Goal: Entertainment & Leisure: Consume media (video, audio)

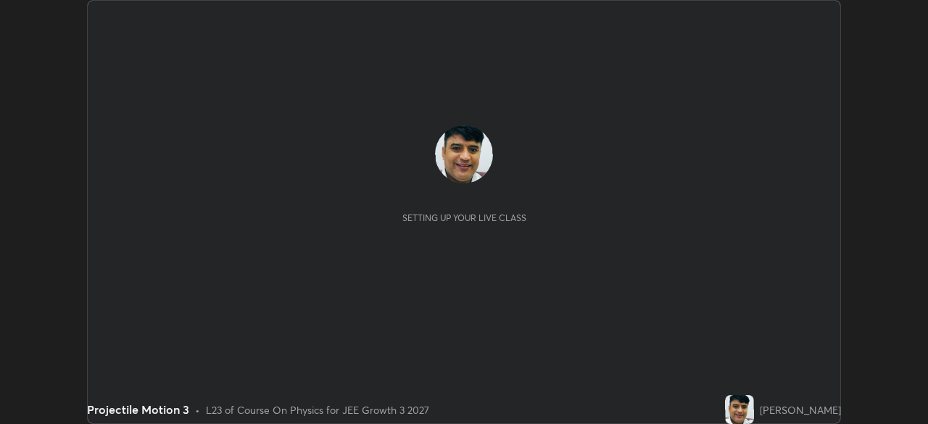
scroll to position [424, 927]
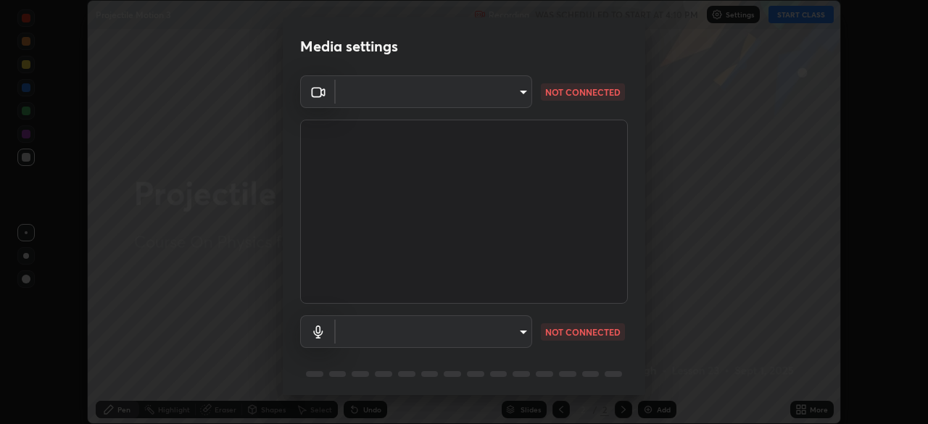
type input "45a9c953fc560ff4a06357cd143dcd85fc71fb1e664dcff5325b0048f3aa7c7e"
type input "default"
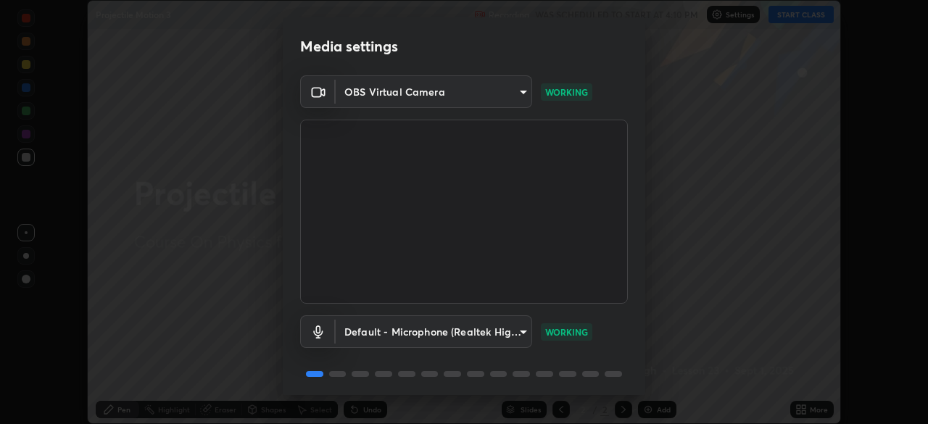
scroll to position [51, 0]
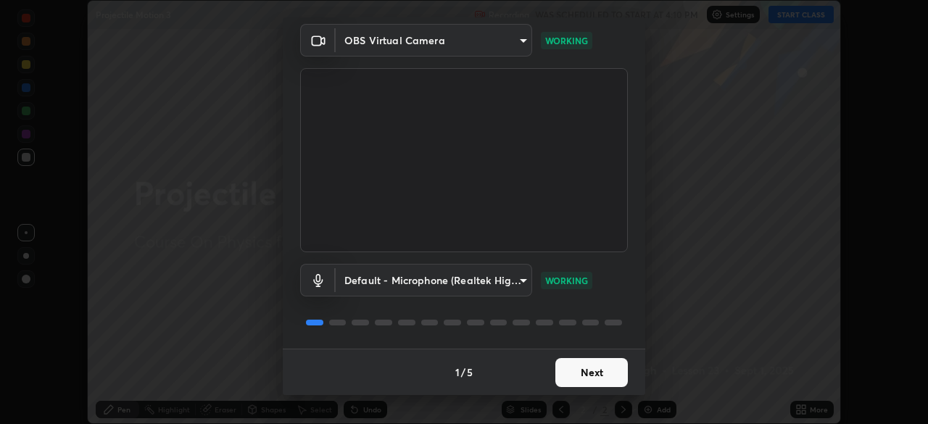
click at [589, 374] on button "Next" at bounding box center [591, 372] width 72 height 29
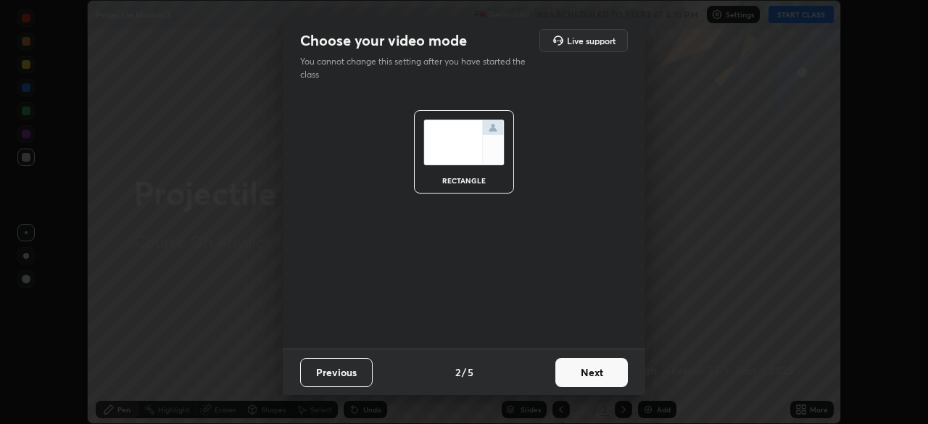
scroll to position [0, 0]
click at [589, 373] on button "Next" at bounding box center [591, 372] width 72 height 29
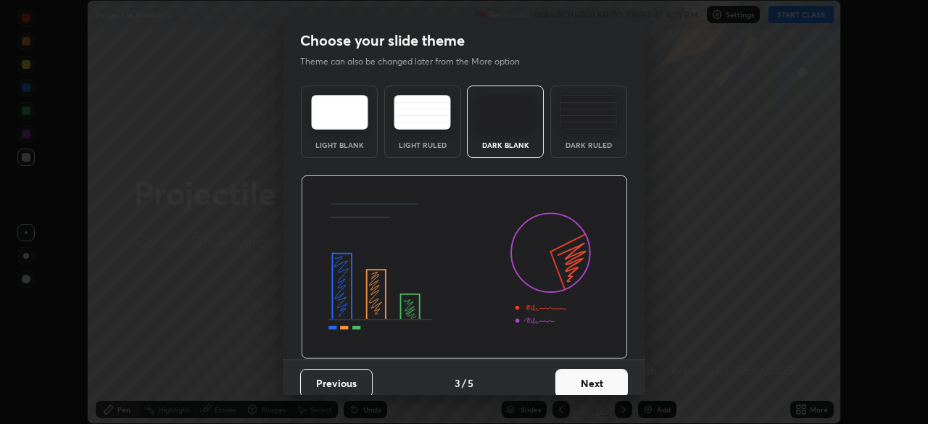
click at [591, 373] on button "Next" at bounding box center [591, 383] width 72 height 29
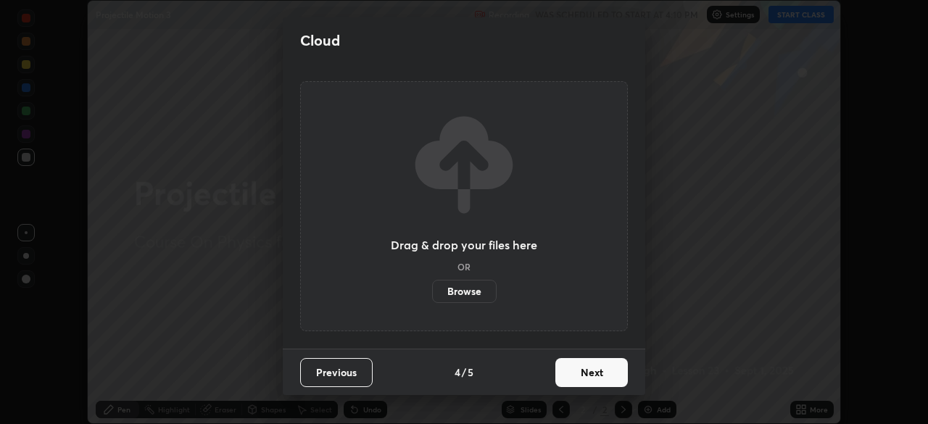
click at [594, 378] on button "Next" at bounding box center [591, 372] width 72 height 29
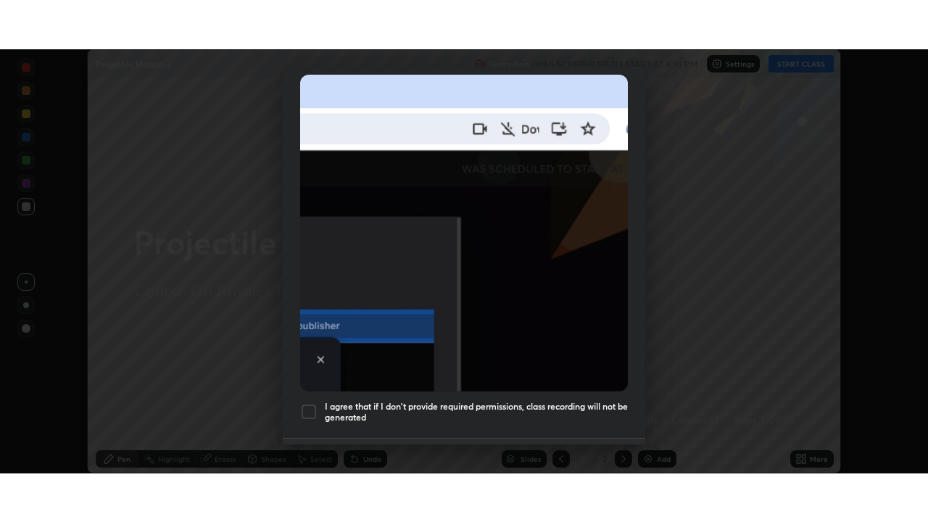
scroll to position [347, 0]
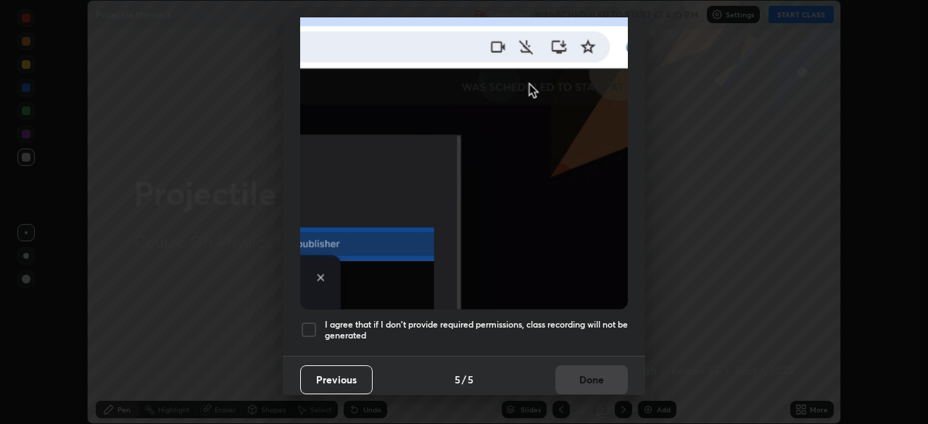
click at [311, 321] on div at bounding box center [308, 329] width 17 height 17
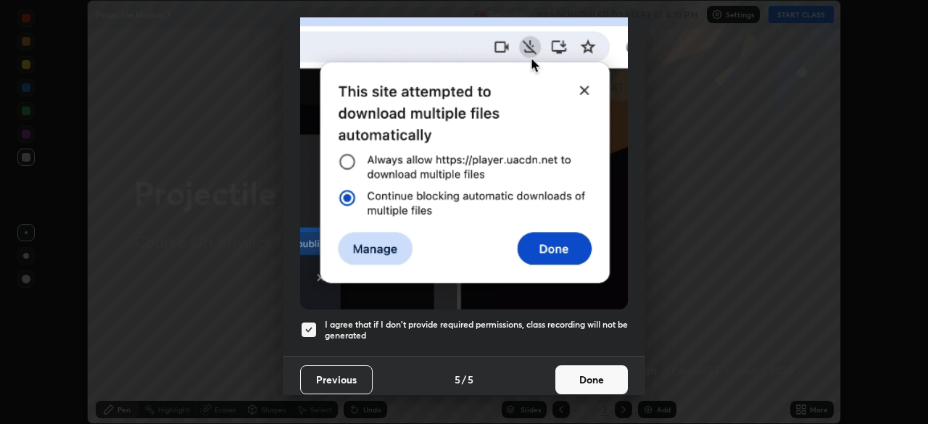
click at [582, 370] on button "Done" at bounding box center [591, 379] width 72 height 29
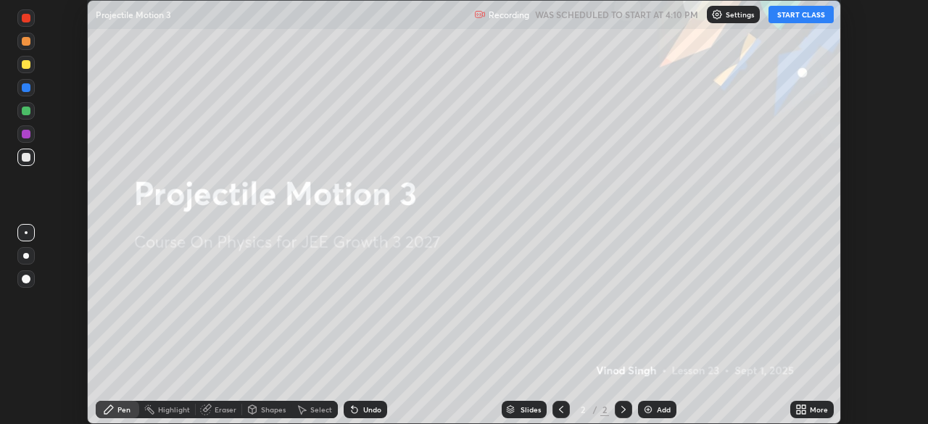
click at [808, 17] on button "START CLASS" at bounding box center [800, 14] width 65 height 17
click at [802, 408] on icon at bounding box center [804, 407] width 4 height 4
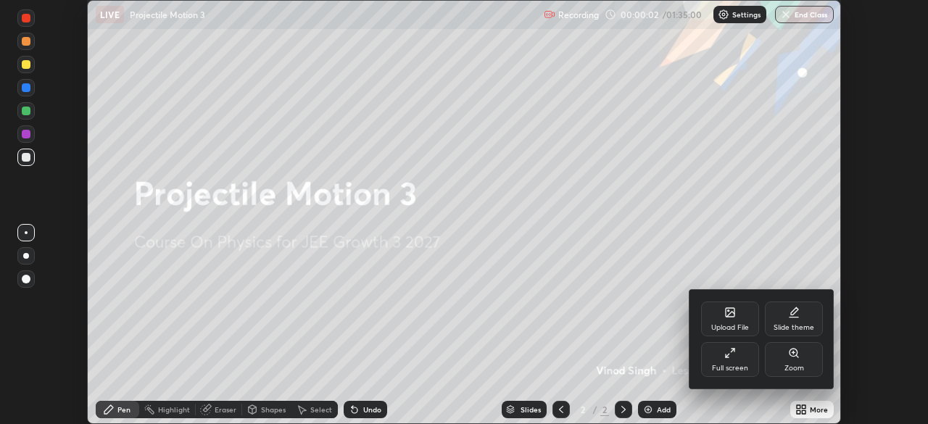
click at [735, 360] on div "Full screen" at bounding box center [730, 359] width 58 height 35
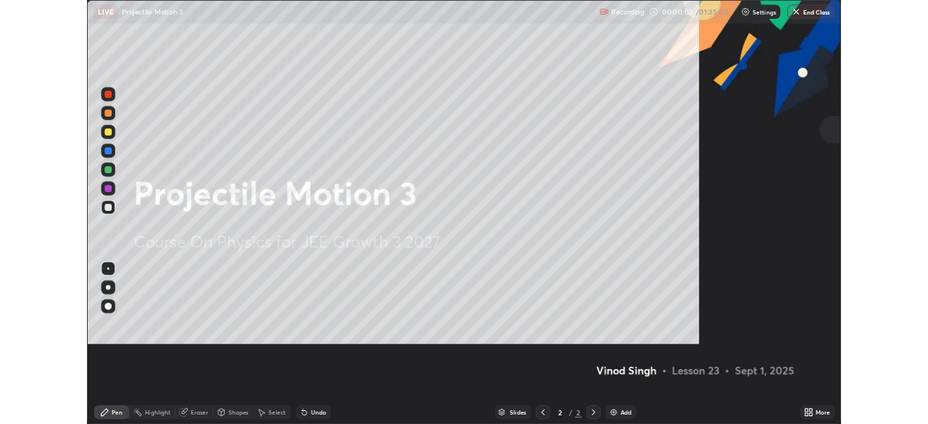
scroll to position [522, 928]
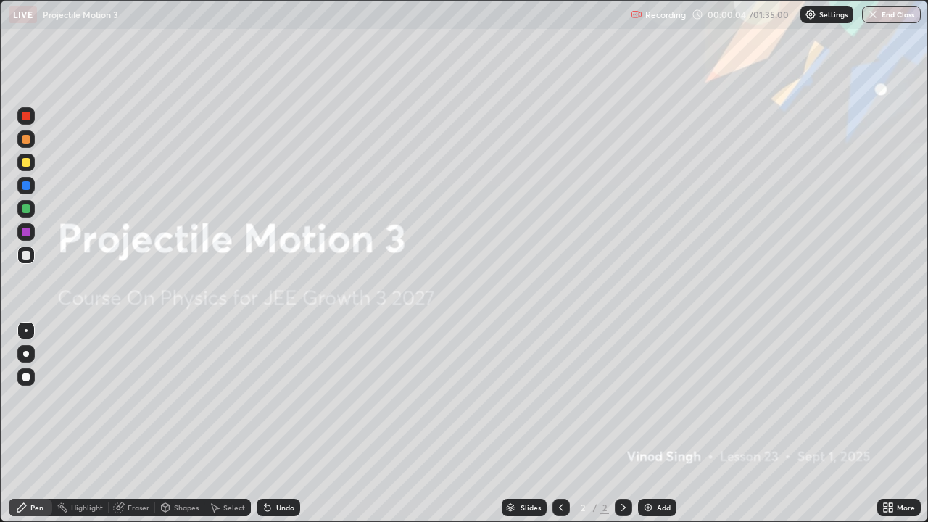
click at [644, 423] on img at bounding box center [648, 508] width 12 height 12
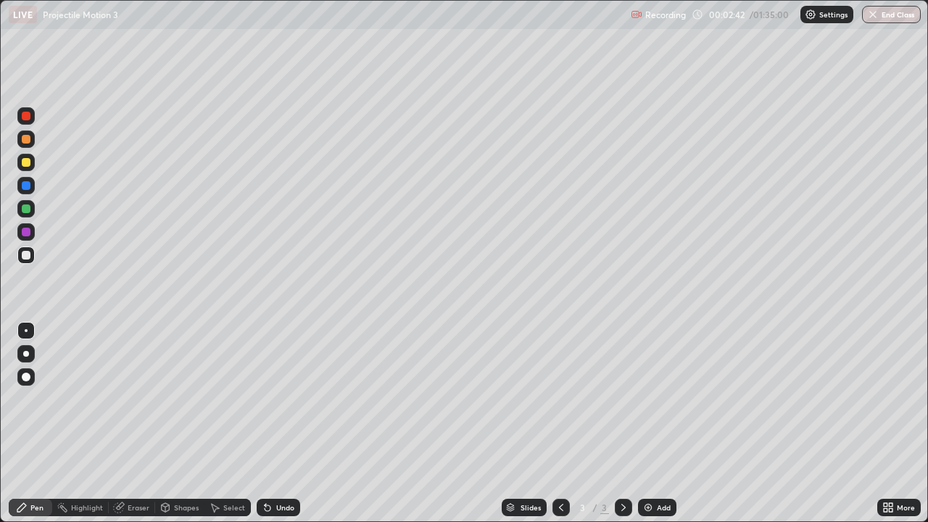
click at [140, 423] on div "Eraser" at bounding box center [139, 507] width 22 height 7
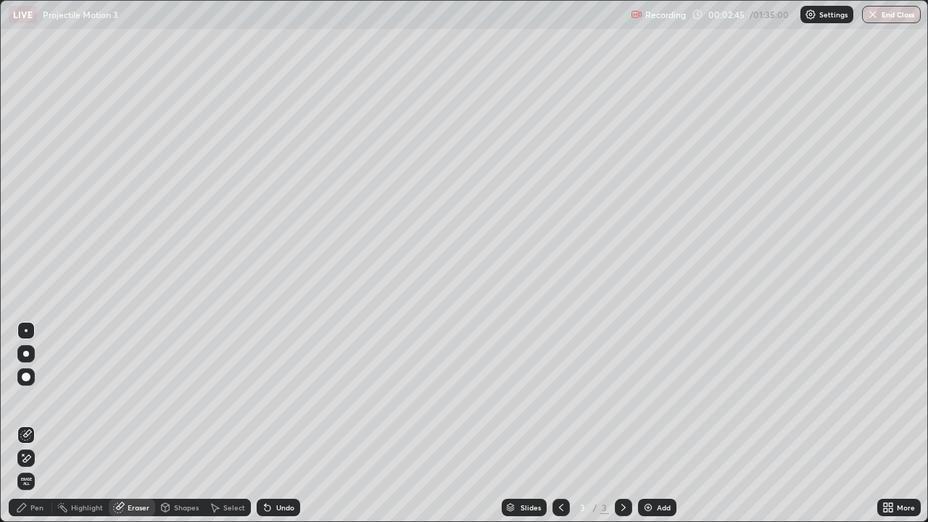
click at [39, 423] on div "Pen" at bounding box center [36, 507] width 13 height 7
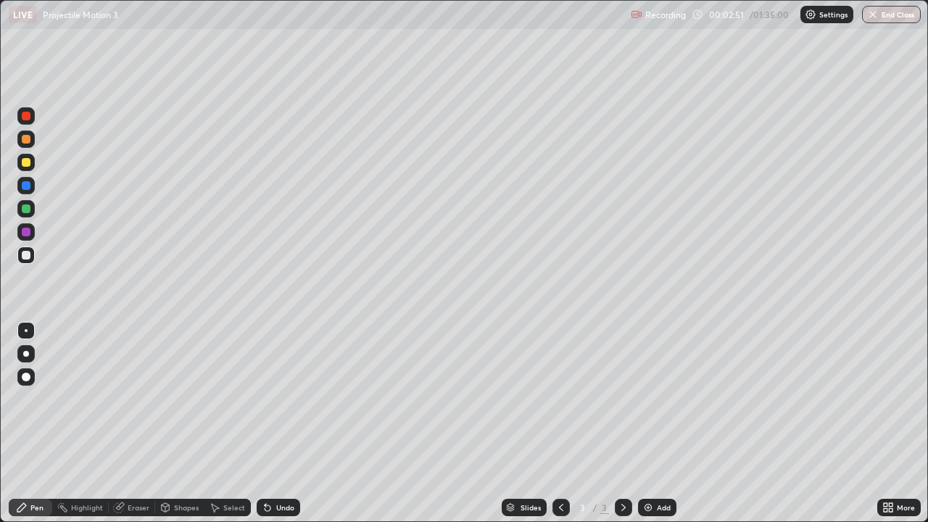
click at [139, 423] on div "Eraser" at bounding box center [139, 507] width 22 height 7
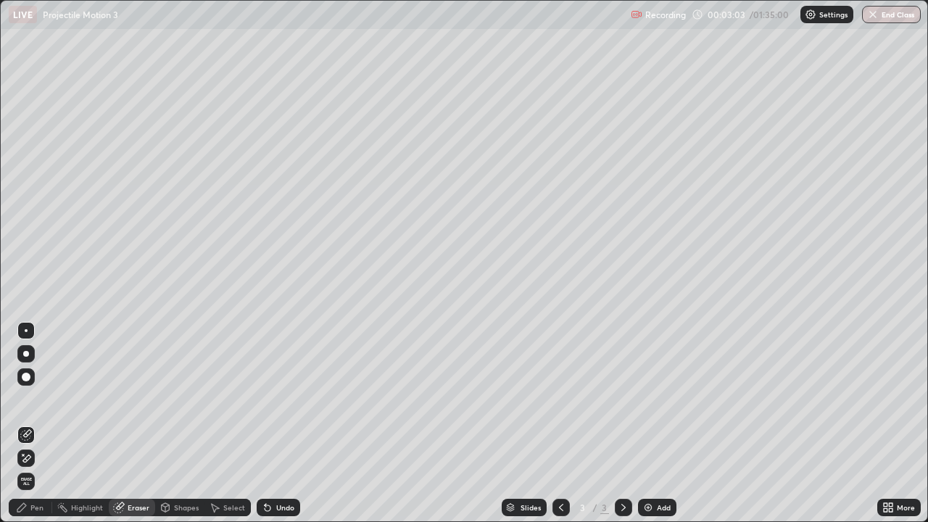
click at [37, 423] on div "Pen" at bounding box center [36, 507] width 13 height 7
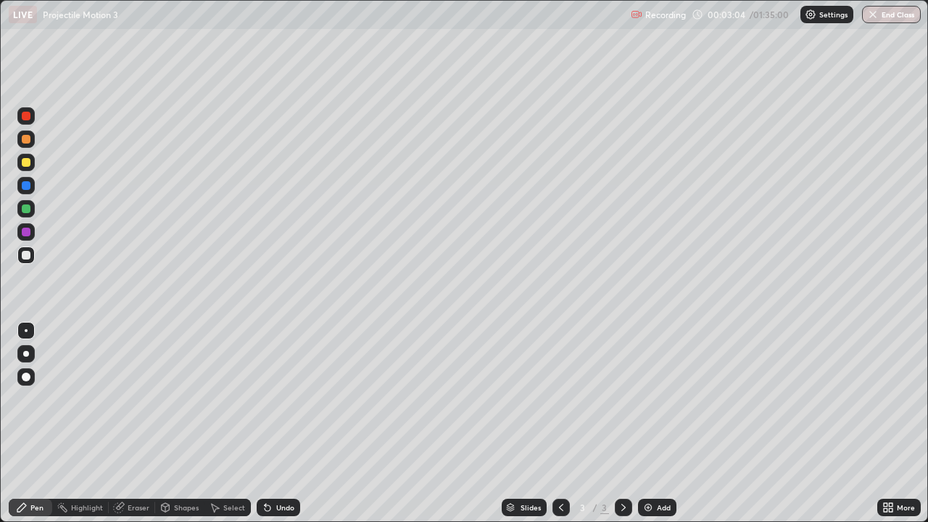
click at [25, 209] on div at bounding box center [26, 208] width 9 height 9
click at [131, 423] on div "Eraser" at bounding box center [139, 507] width 22 height 7
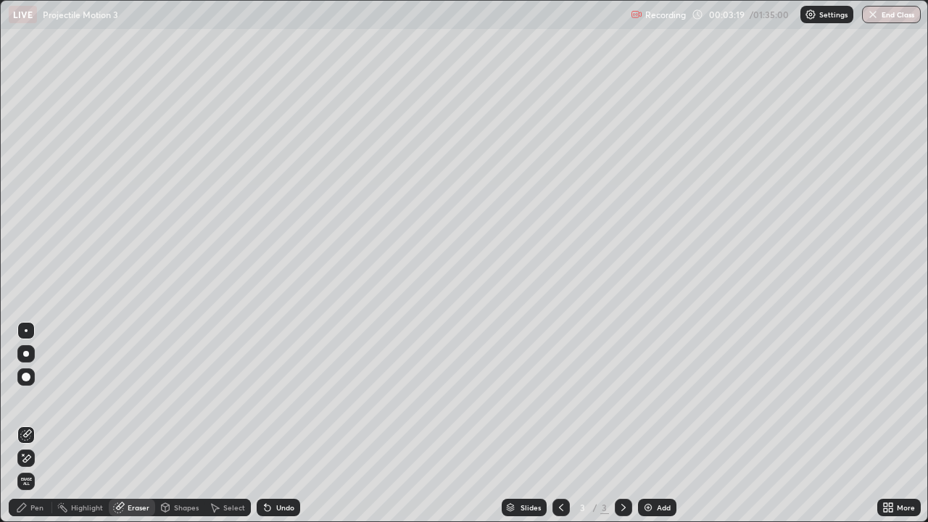
click at [38, 423] on div "Pen" at bounding box center [36, 507] width 13 height 7
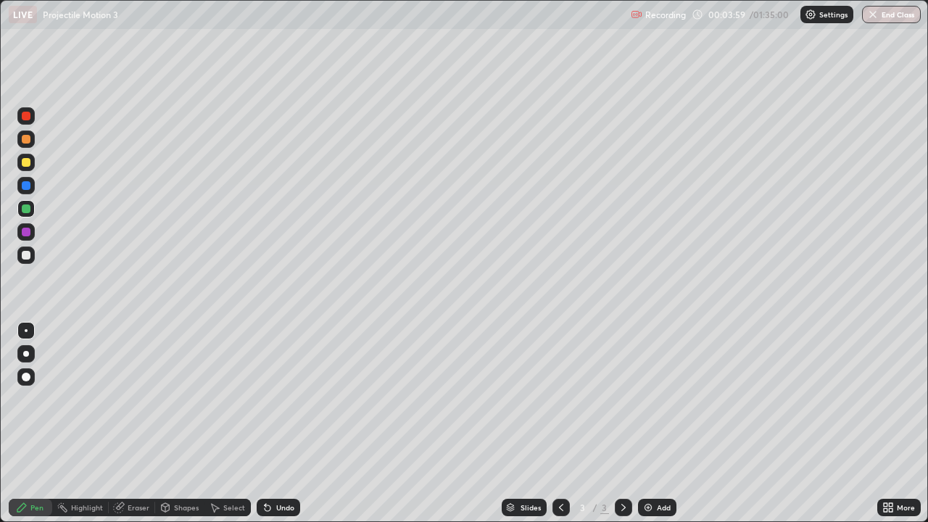
click at [26, 183] on div at bounding box center [26, 185] width 9 height 9
click at [176, 423] on div "Shapes" at bounding box center [186, 507] width 25 height 7
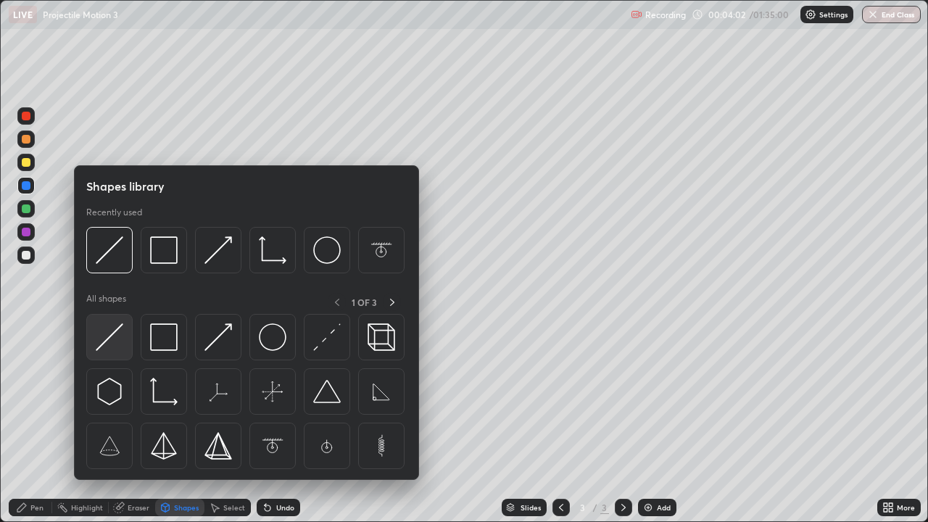
click at [99, 346] on img at bounding box center [110, 337] width 28 height 28
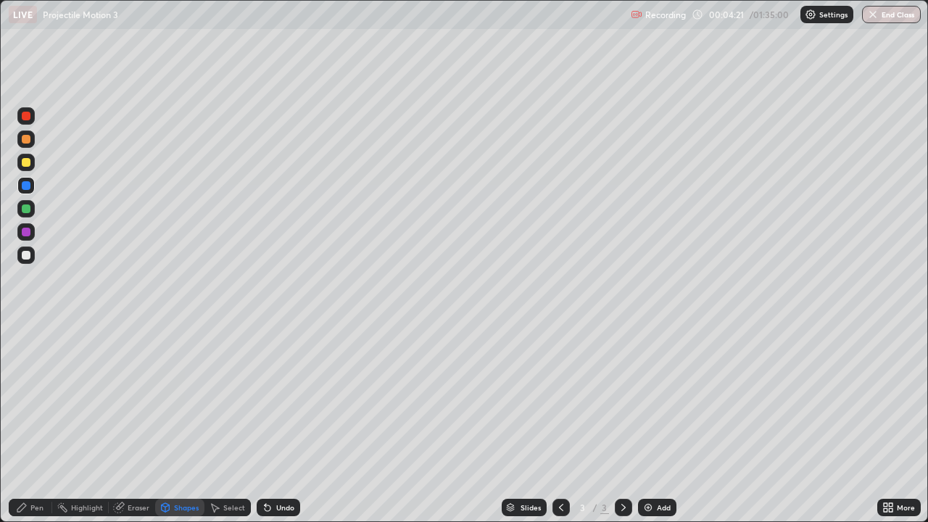
click at [40, 423] on div "Pen" at bounding box center [36, 507] width 13 height 7
click at [24, 142] on div at bounding box center [26, 139] width 9 height 9
click at [178, 423] on div "Shapes" at bounding box center [186, 507] width 25 height 7
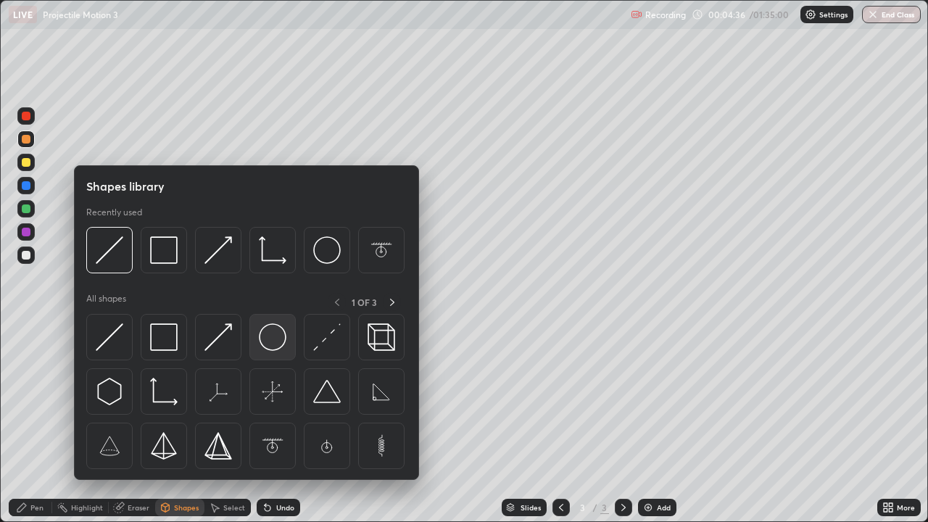
click at [266, 344] on img at bounding box center [273, 337] width 28 height 28
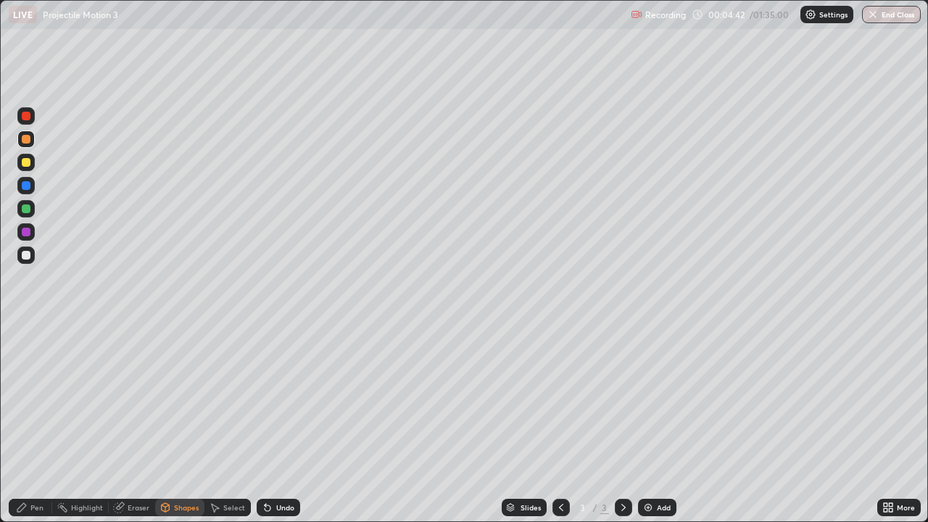
click at [37, 423] on div "Pen" at bounding box center [30, 507] width 43 height 17
click at [27, 232] on div at bounding box center [26, 232] width 9 height 9
click at [190, 423] on div "Shapes" at bounding box center [179, 507] width 49 height 17
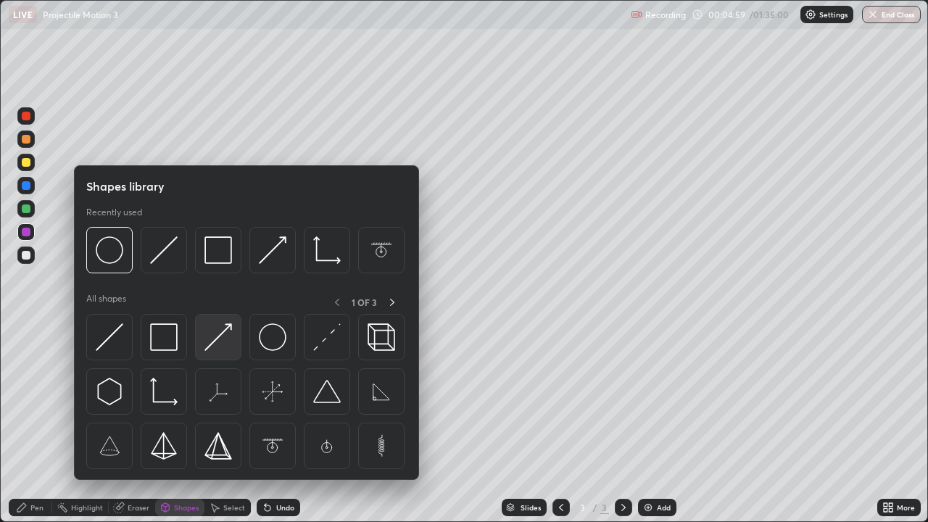
click at [207, 345] on img at bounding box center [218, 337] width 28 height 28
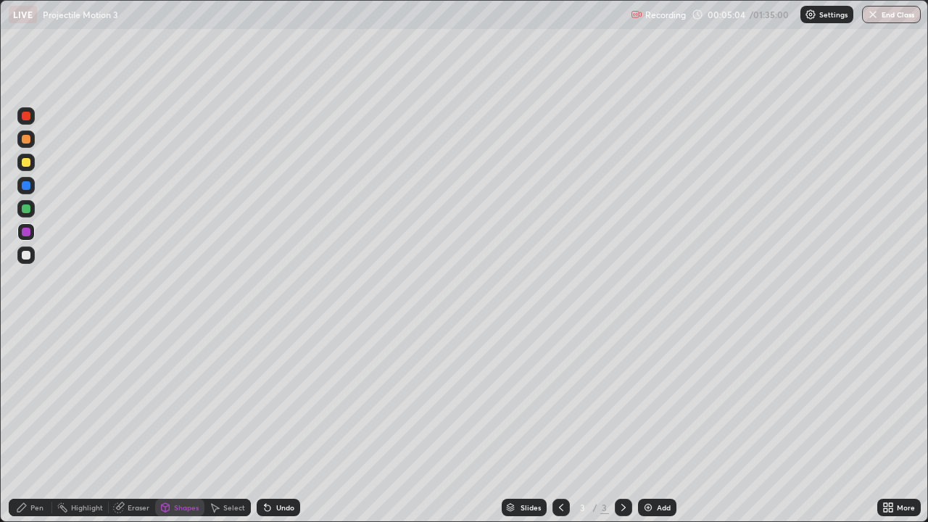
click at [25, 188] on div at bounding box center [26, 185] width 9 height 9
click at [189, 423] on div "Shapes" at bounding box center [186, 507] width 25 height 7
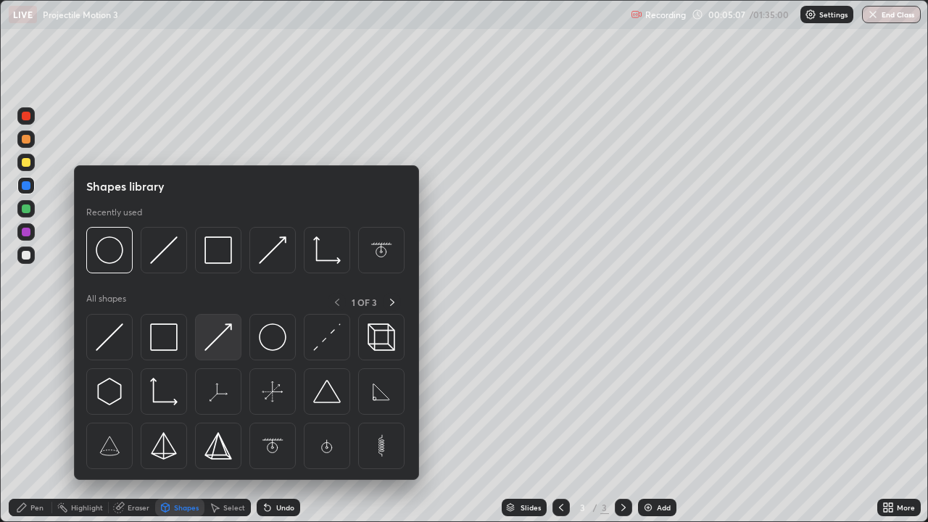
click at [210, 343] on img at bounding box center [218, 337] width 28 height 28
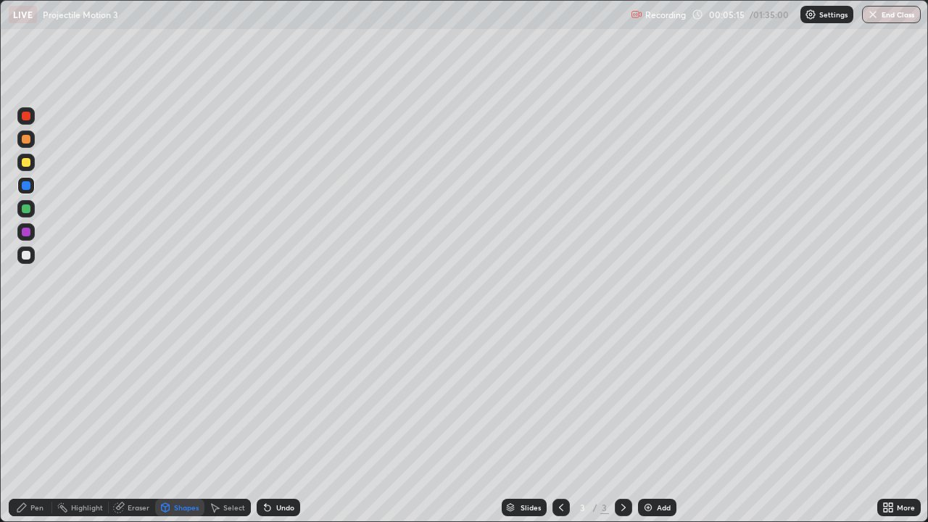
click at [41, 423] on div "Pen" at bounding box center [30, 507] width 43 height 17
click at [27, 162] on div at bounding box center [26, 162] width 9 height 9
click at [183, 423] on div "Shapes" at bounding box center [186, 507] width 25 height 7
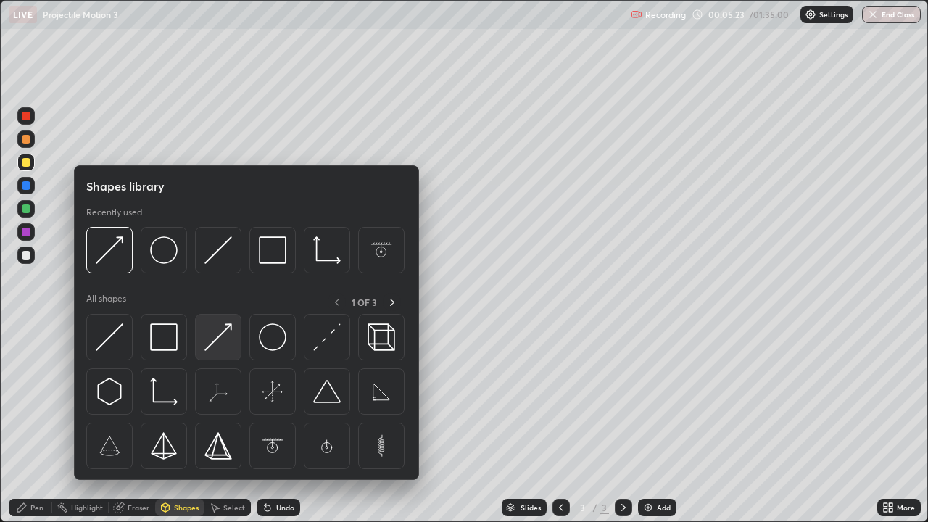
click at [206, 347] on img at bounding box center [218, 337] width 28 height 28
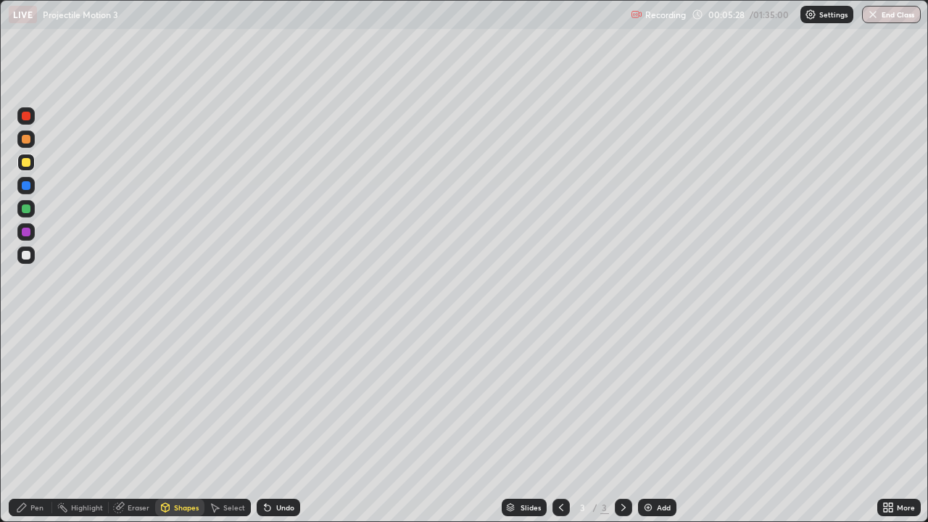
click at [38, 423] on div "Pen" at bounding box center [30, 507] width 43 height 17
click at [190, 423] on div "Shapes" at bounding box center [179, 507] width 49 height 17
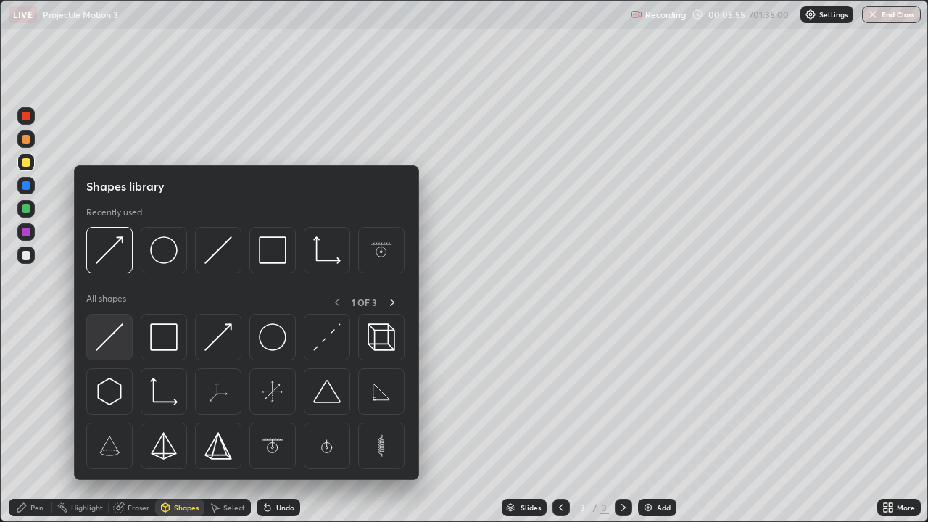
click at [114, 336] on img at bounding box center [110, 337] width 28 height 28
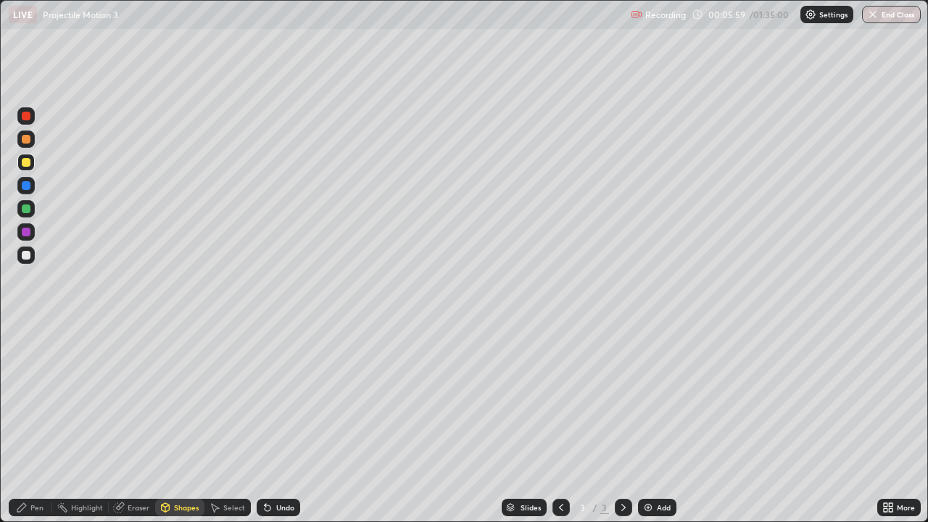
click at [138, 423] on div "Eraser" at bounding box center [139, 507] width 22 height 7
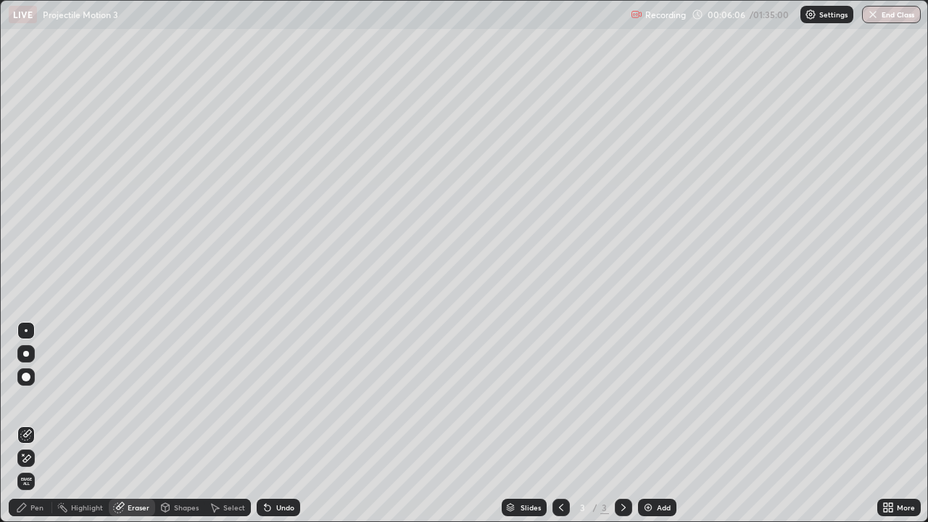
click at [40, 423] on div "Pen" at bounding box center [36, 507] width 13 height 7
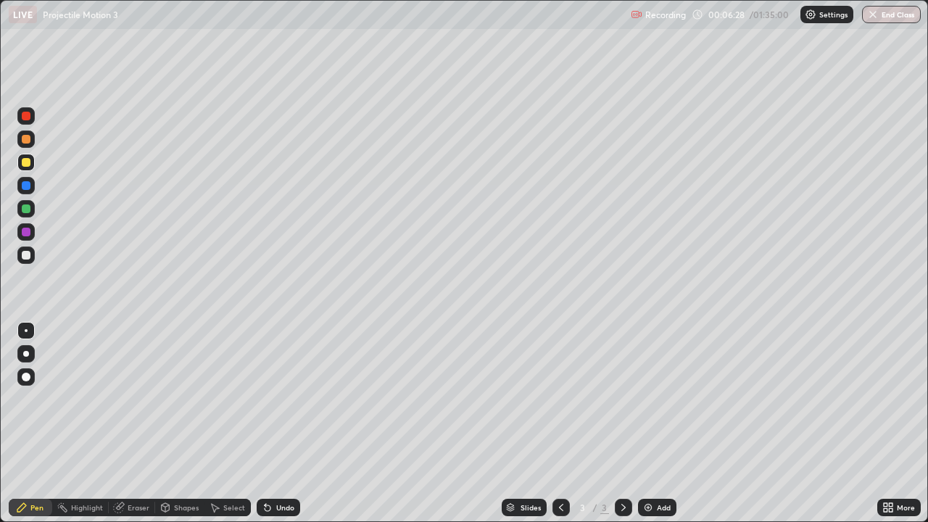
click at [27, 254] on div at bounding box center [26, 255] width 9 height 9
click at [28, 232] on div at bounding box center [26, 232] width 9 height 9
click at [187, 423] on div "Shapes" at bounding box center [186, 507] width 25 height 7
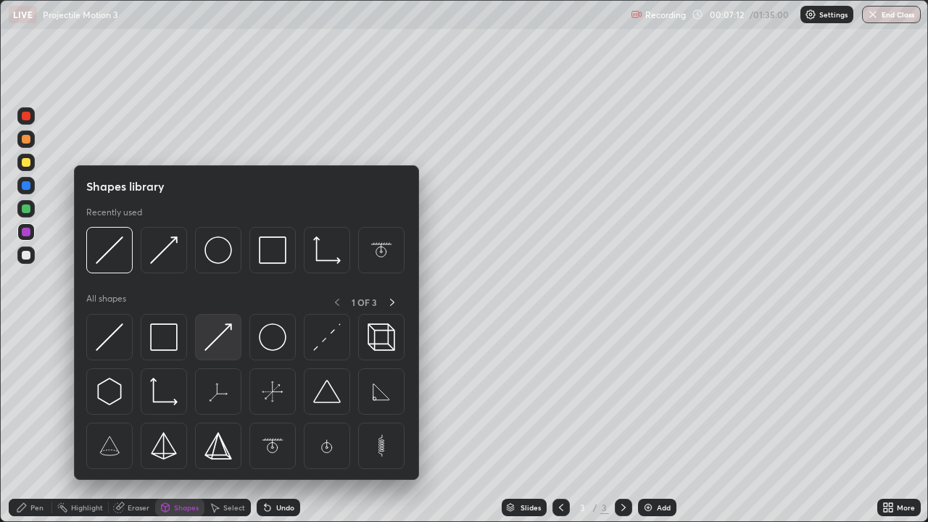
click at [207, 346] on img at bounding box center [218, 337] width 28 height 28
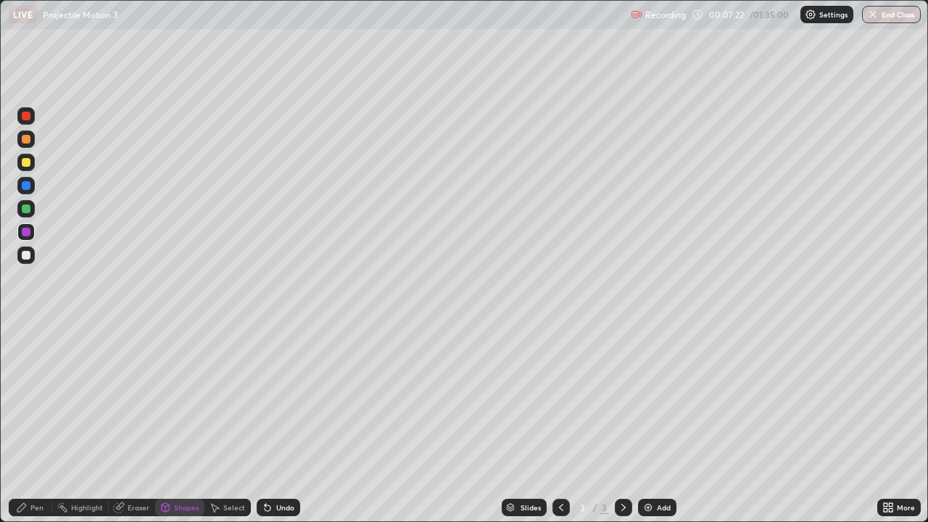
click at [26, 140] on div at bounding box center [26, 139] width 9 height 9
click at [135, 423] on div "Eraser" at bounding box center [139, 507] width 22 height 7
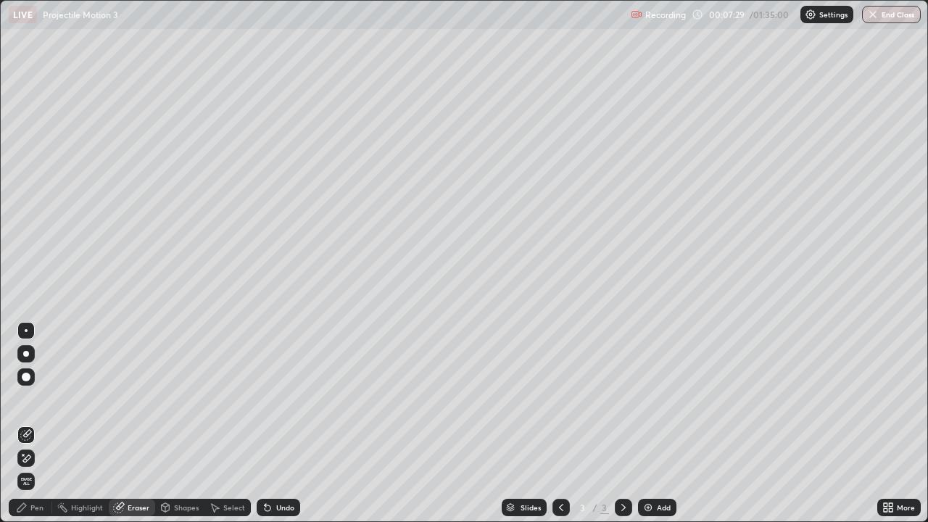
click at [44, 423] on div "Pen" at bounding box center [30, 507] width 43 height 17
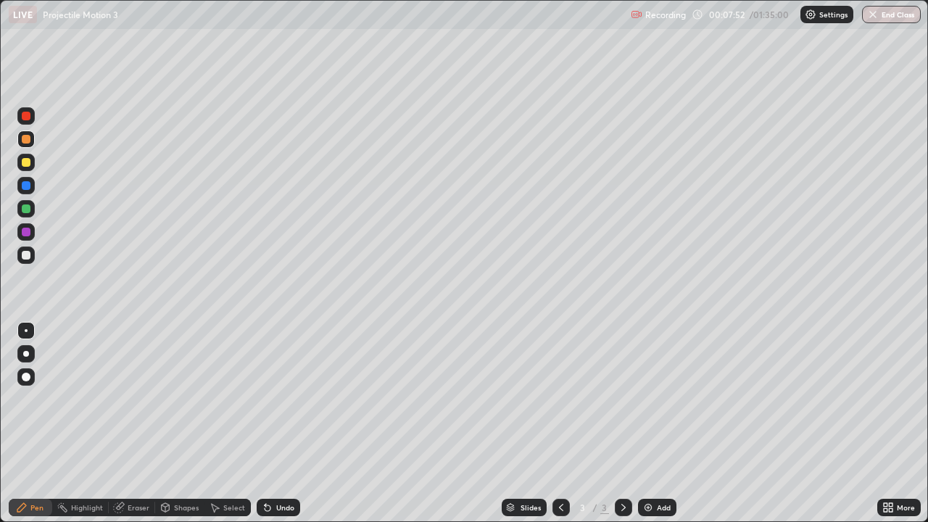
click at [23, 144] on div at bounding box center [25, 138] width 17 height 17
click at [190, 423] on div "Shapes" at bounding box center [186, 507] width 25 height 7
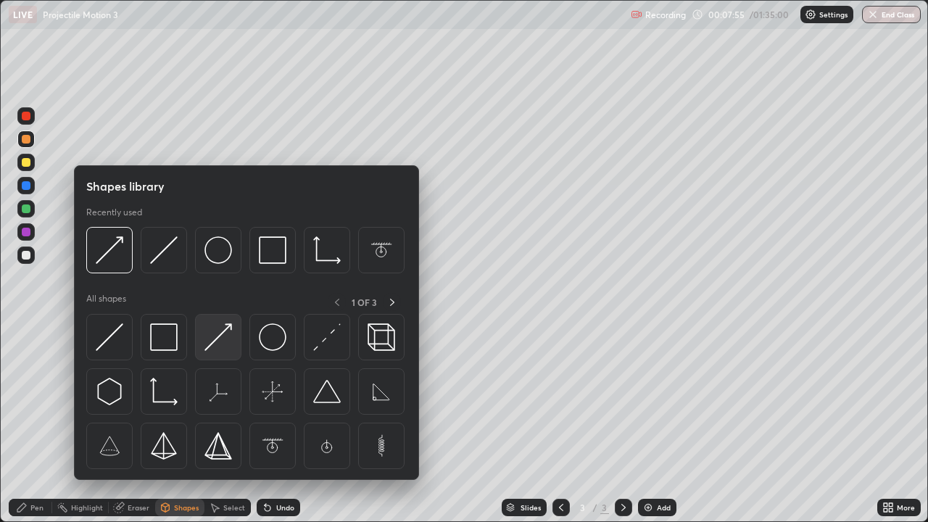
click at [210, 346] on img at bounding box center [218, 337] width 28 height 28
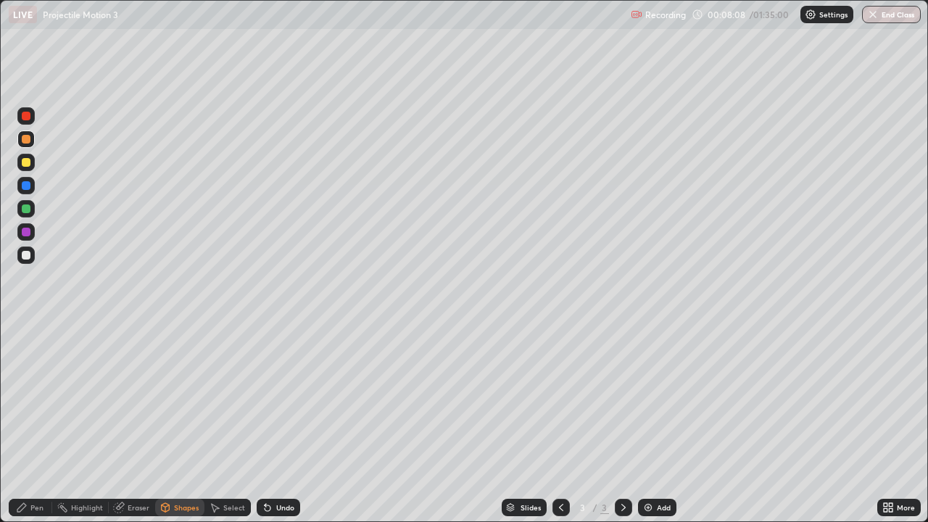
click at [41, 423] on div "Pen" at bounding box center [36, 507] width 13 height 7
click at [30, 253] on div at bounding box center [26, 255] width 9 height 9
click at [138, 423] on div "Eraser" at bounding box center [139, 507] width 22 height 7
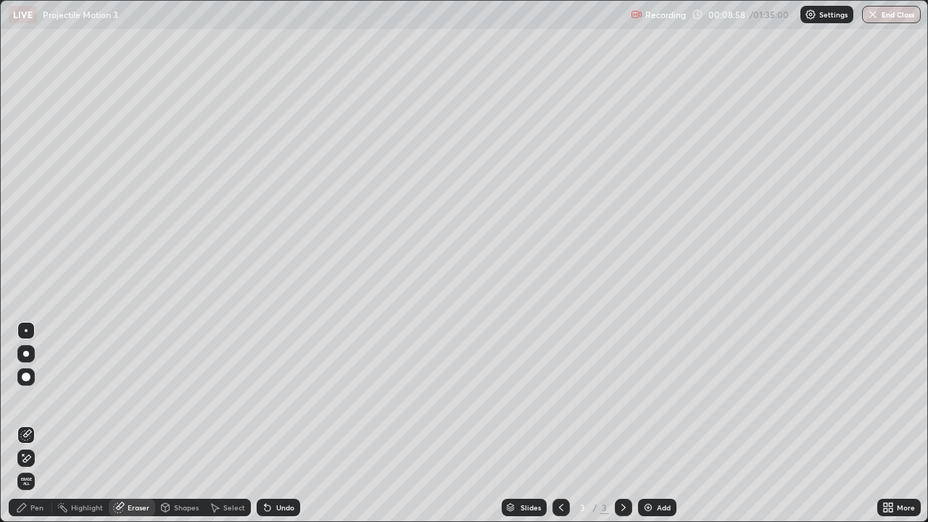
click at [43, 423] on div "Pen" at bounding box center [30, 507] width 43 height 17
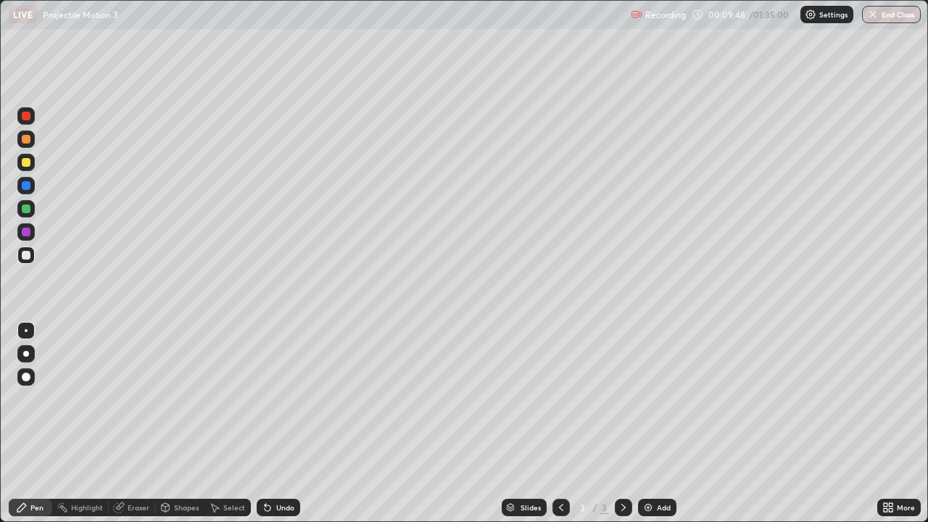
click at [26, 117] on div at bounding box center [26, 116] width 9 height 9
click at [24, 254] on div at bounding box center [26, 255] width 9 height 9
click at [138, 423] on div "Eraser" at bounding box center [139, 507] width 22 height 7
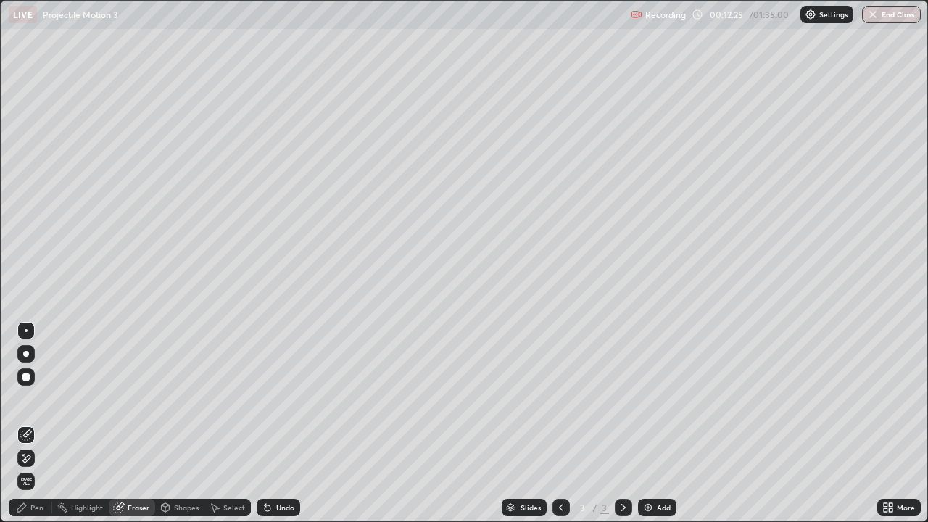
click at [40, 423] on div "Pen" at bounding box center [36, 507] width 13 height 7
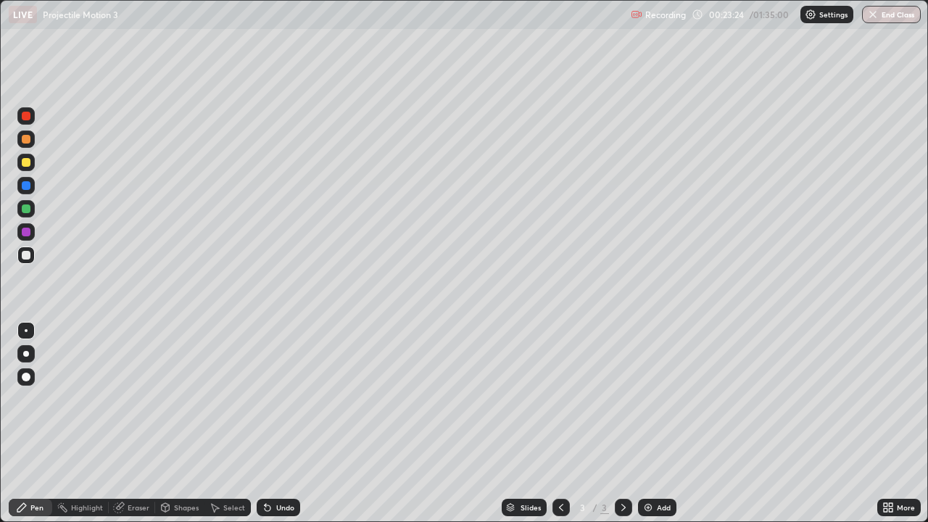
click at [25, 233] on div at bounding box center [26, 232] width 9 height 9
click at [623, 423] on icon at bounding box center [624, 508] width 12 height 12
click at [644, 423] on img at bounding box center [648, 508] width 12 height 12
click at [27, 184] on div at bounding box center [26, 185] width 9 height 9
click at [28, 255] on div at bounding box center [26, 255] width 9 height 9
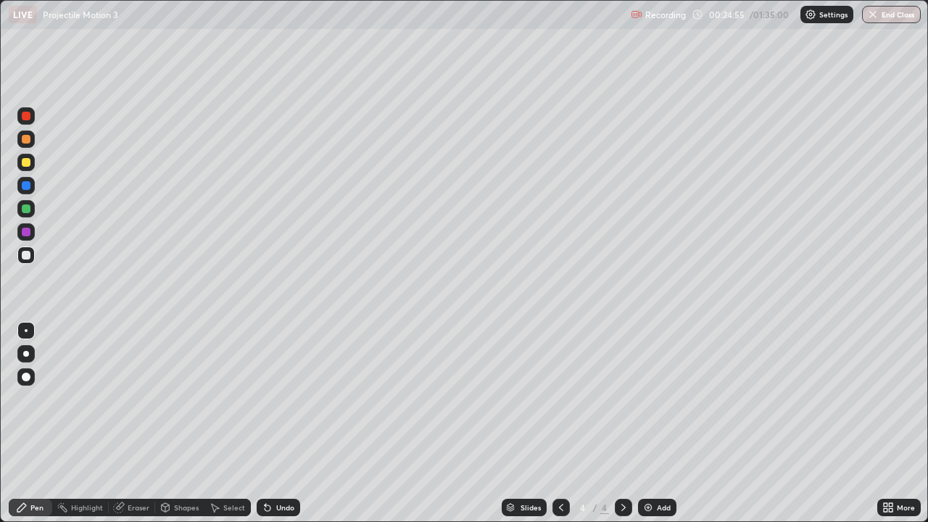
click at [136, 423] on div "Eraser" at bounding box center [139, 507] width 22 height 7
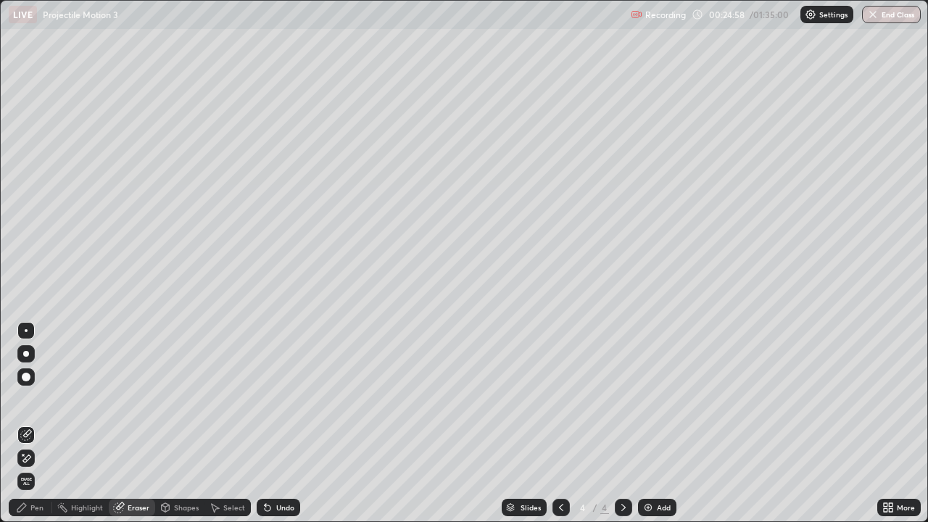
click at [38, 423] on div "Pen" at bounding box center [36, 507] width 13 height 7
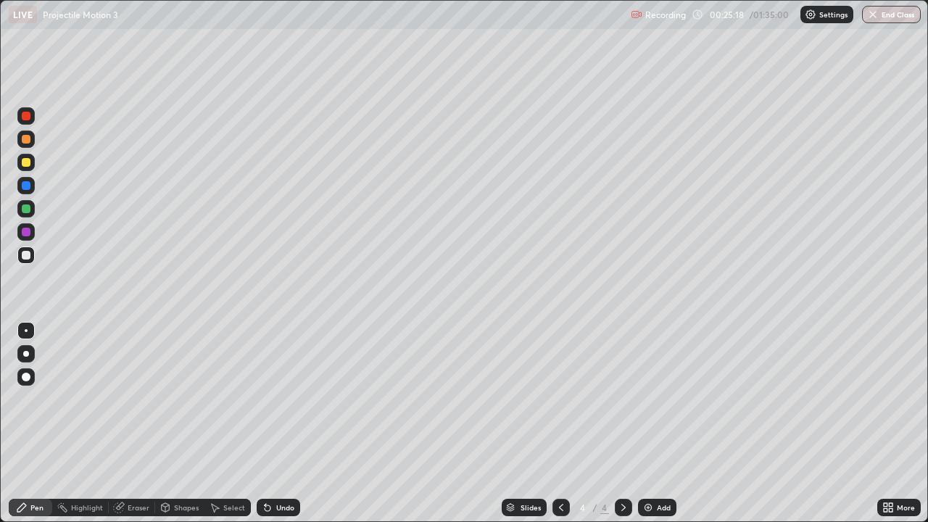
click at [140, 423] on div "Eraser" at bounding box center [139, 507] width 22 height 7
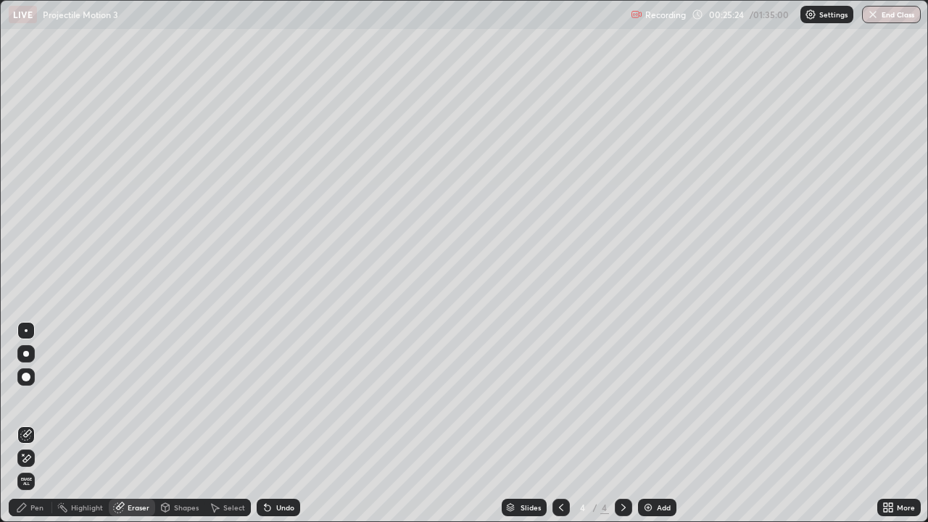
click at [37, 423] on div "Pen" at bounding box center [36, 507] width 13 height 7
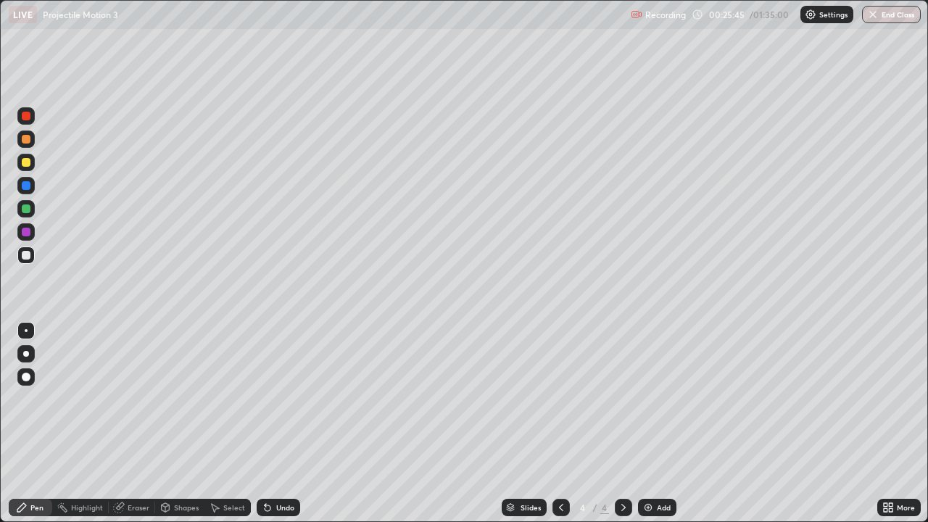
click at [28, 165] on div at bounding box center [26, 162] width 9 height 9
click at [560, 423] on icon at bounding box center [561, 508] width 12 height 12
click at [622, 423] on icon at bounding box center [624, 508] width 12 height 12
click at [24, 256] on div at bounding box center [26, 255] width 9 height 9
click at [28, 210] on div at bounding box center [26, 208] width 9 height 9
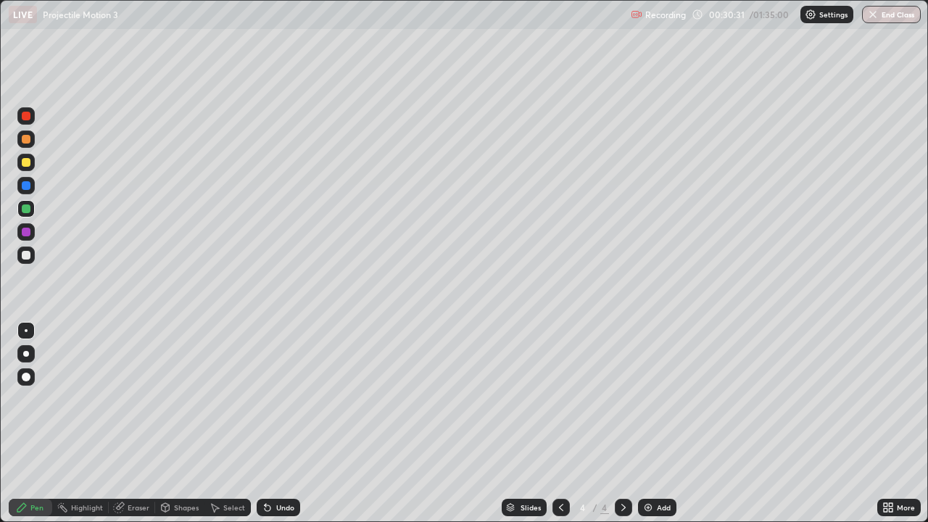
click at [25, 253] on div at bounding box center [26, 255] width 9 height 9
click at [26, 165] on div at bounding box center [26, 162] width 9 height 9
click at [624, 423] on icon at bounding box center [624, 508] width 12 height 12
click at [559, 423] on icon at bounding box center [561, 508] width 12 height 12
click at [622, 423] on icon at bounding box center [624, 508] width 12 height 12
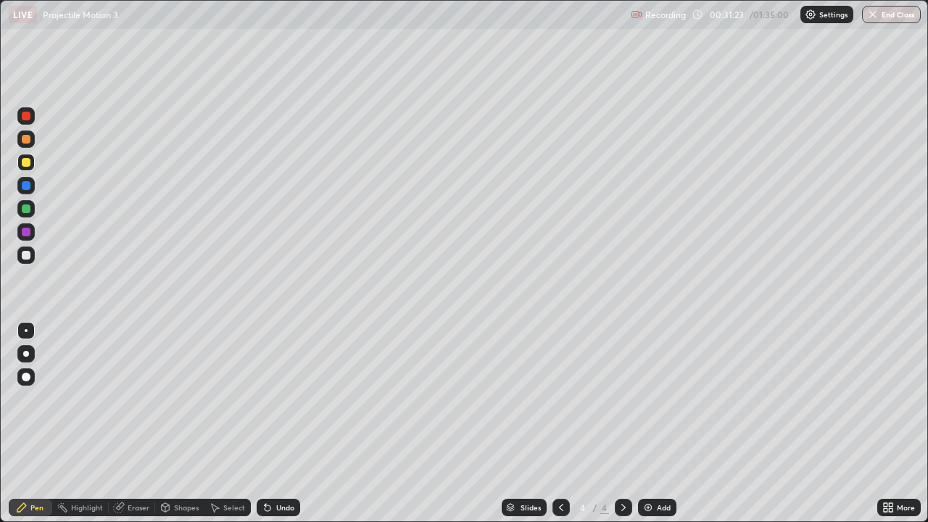
click at [621, 423] on icon at bounding box center [623, 507] width 4 height 7
click at [555, 423] on icon at bounding box center [561, 508] width 12 height 12
click at [622, 423] on icon at bounding box center [623, 507] width 4 height 7
click at [141, 423] on div "Eraser" at bounding box center [139, 507] width 22 height 7
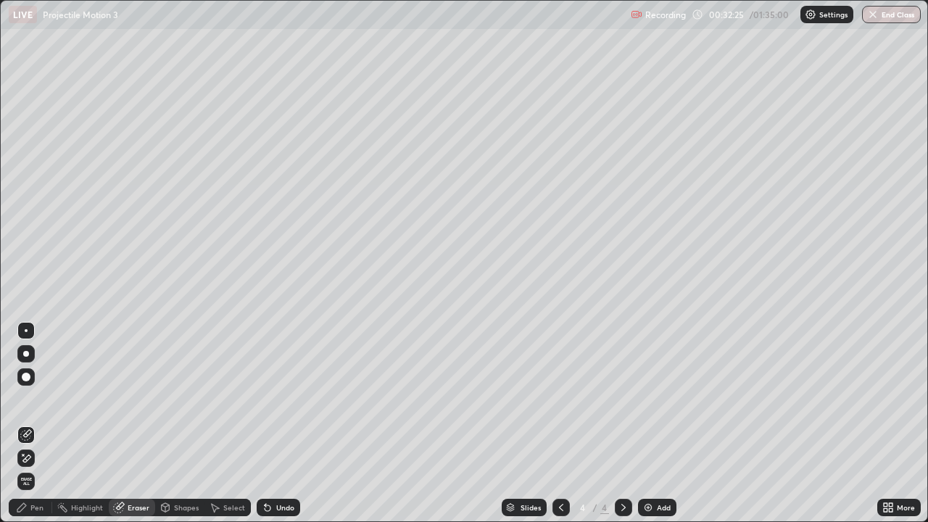
click at [43, 423] on div "Pen" at bounding box center [30, 507] width 43 height 17
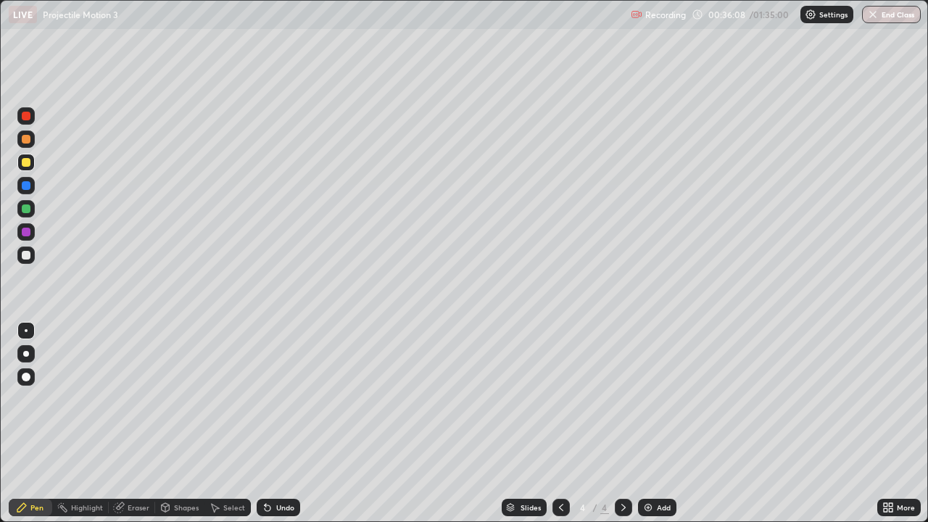
click at [618, 423] on icon at bounding box center [624, 508] width 12 height 12
click at [640, 423] on div "Add" at bounding box center [657, 507] width 38 height 17
click at [559, 423] on icon at bounding box center [561, 508] width 12 height 12
click at [615, 423] on div at bounding box center [623, 507] width 17 height 17
click at [559, 423] on icon at bounding box center [561, 507] width 4 height 7
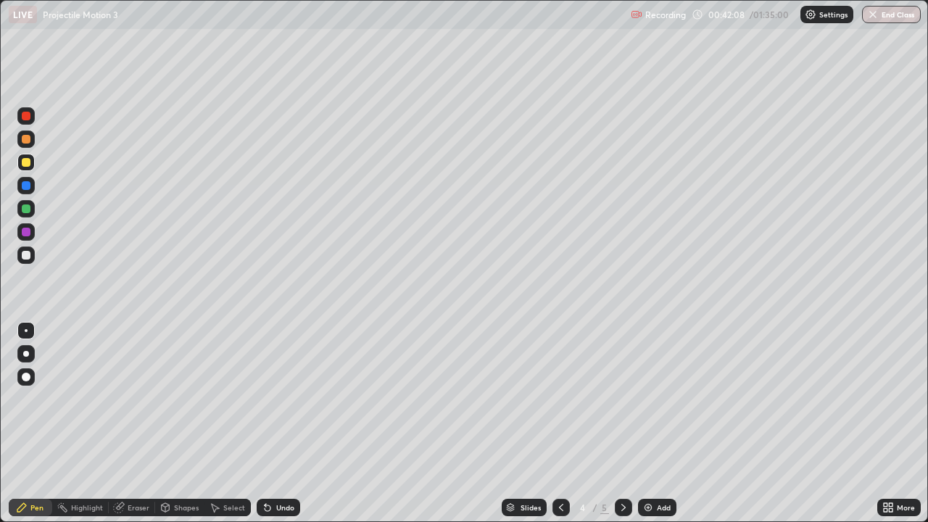
click at [622, 423] on icon at bounding box center [624, 508] width 12 height 12
click at [27, 253] on div at bounding box center [26, 255] width 9 height 9
click at [25, 188] on div at bounding box center [26, 185] width 9 height 9
click at [181, 423] on div "Shapes" at bounding box center [186, 507] width 25 height 7
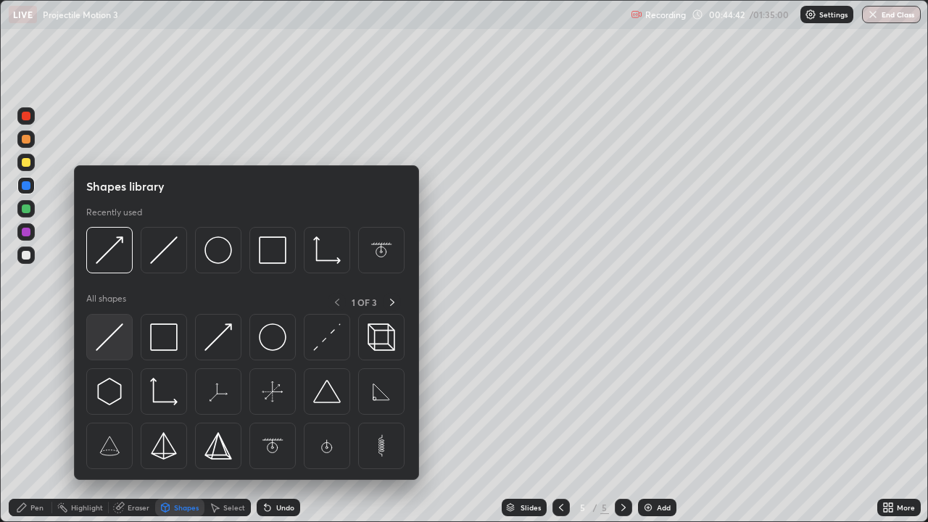
click at [101, 344] on img at bounding box center [110, 337] width 28 height 28
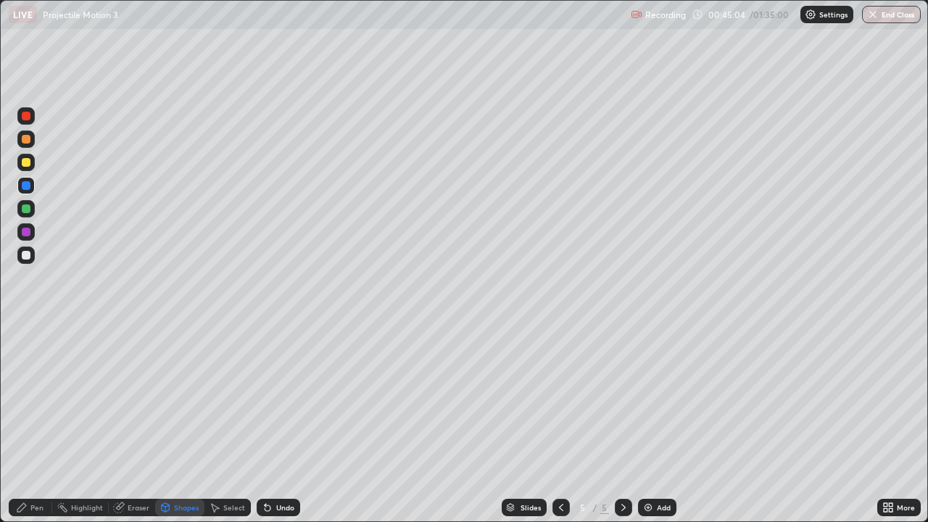
click at [136, 423] on div "Eraser" at bounding box center [139, 507] width 22 height 7
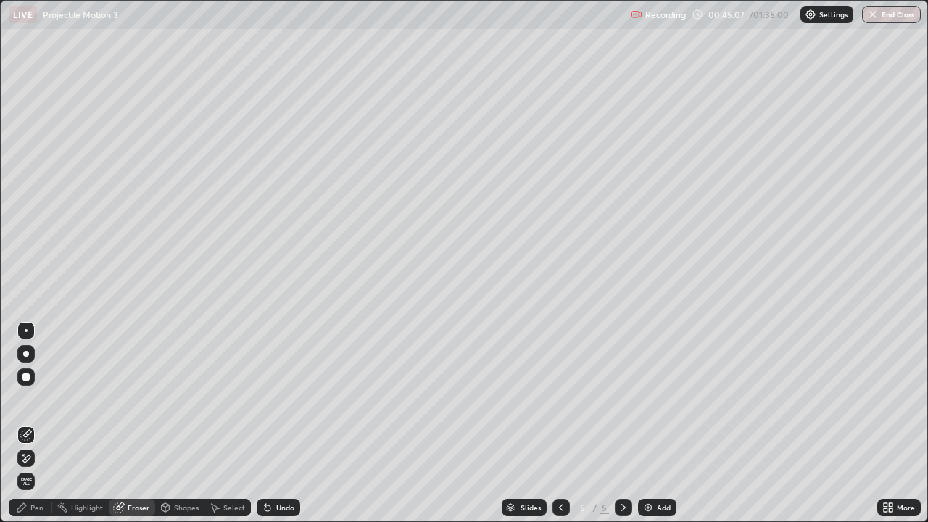
click at [38, 423] on div "Pen" at bounding box center [36, 507] width 13 height 7
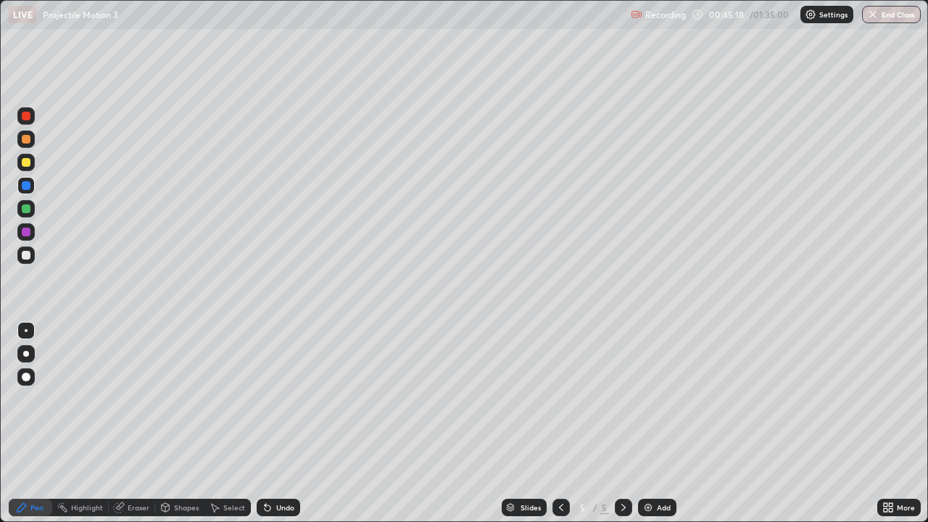
click at [191, 423] on div "Shapes" at bounding box center [186, 507] width 25 height 7
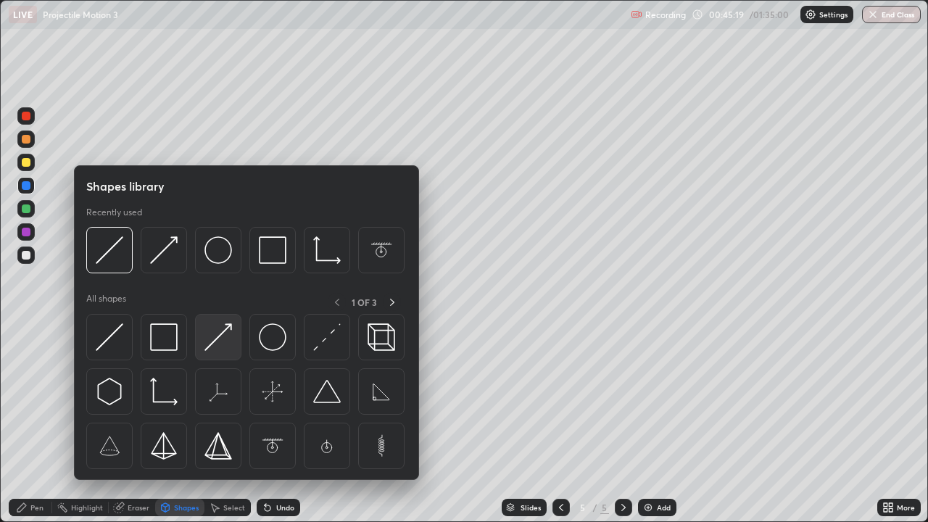
click at [213, 342] on img at bounding box center [218, 337] width 28 height 28
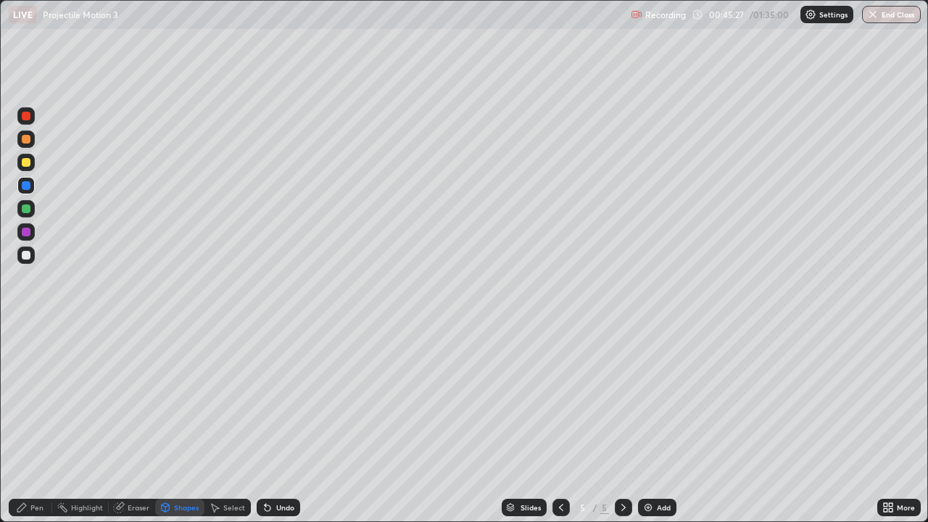
click at [190, 423] on div "Shapes" at bounding box center [186, 507] width 25 height 7
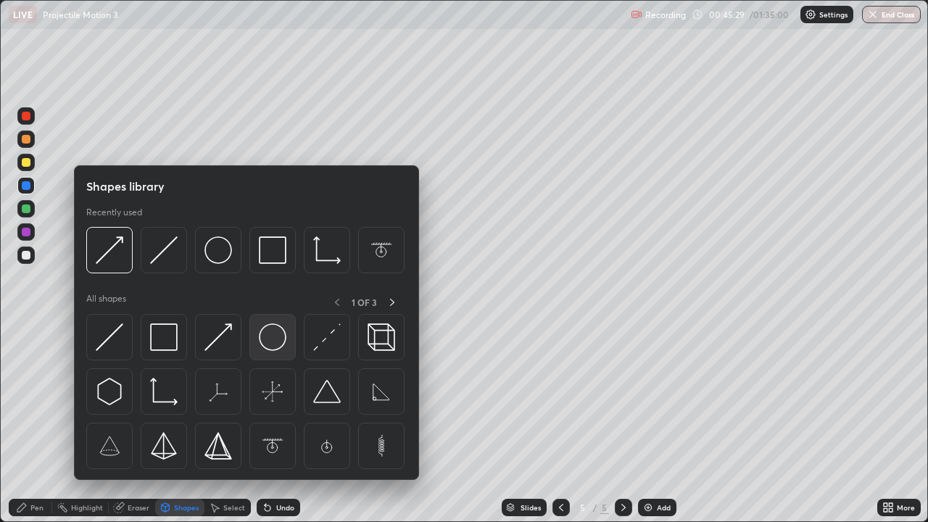
click at [267, 343] on img at bounding box center [273, 337] width 28 height 28
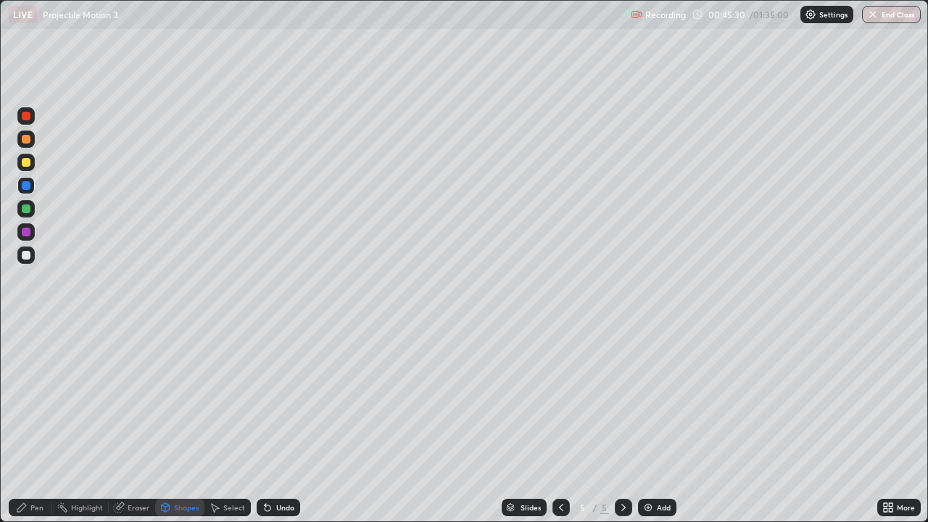
click at [25, 211] on div at bounding box center [26, 208] width 9 height 9
click at [41, 423] on div "Pen" at bounding box center [30, 507] width 43 height 17
click at [24, 141] on div at bounding box center [26, 139] width 9 height 9
click at [184, 423] on div "Shapes" at bounding box center [186, 507] width 25 height 7
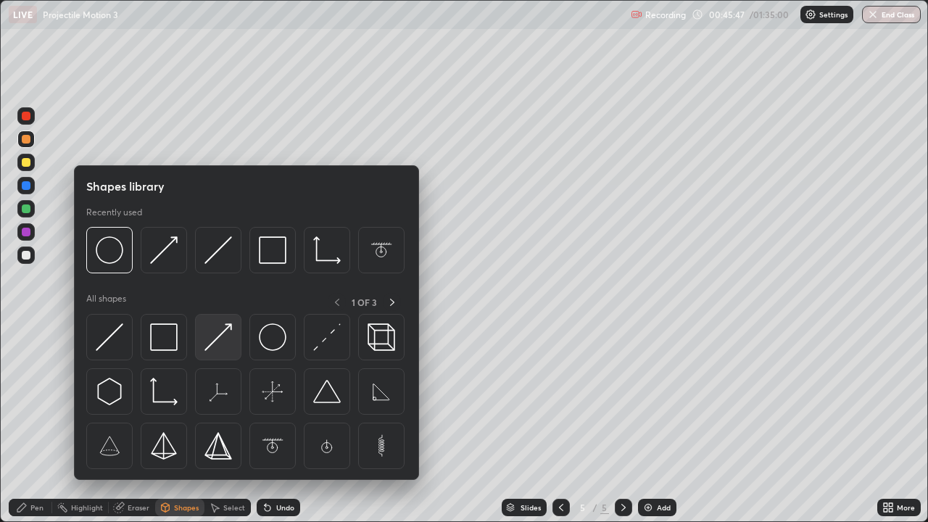
click at [205, 349] on img at bounding box center [218, 337] width 28 height 28
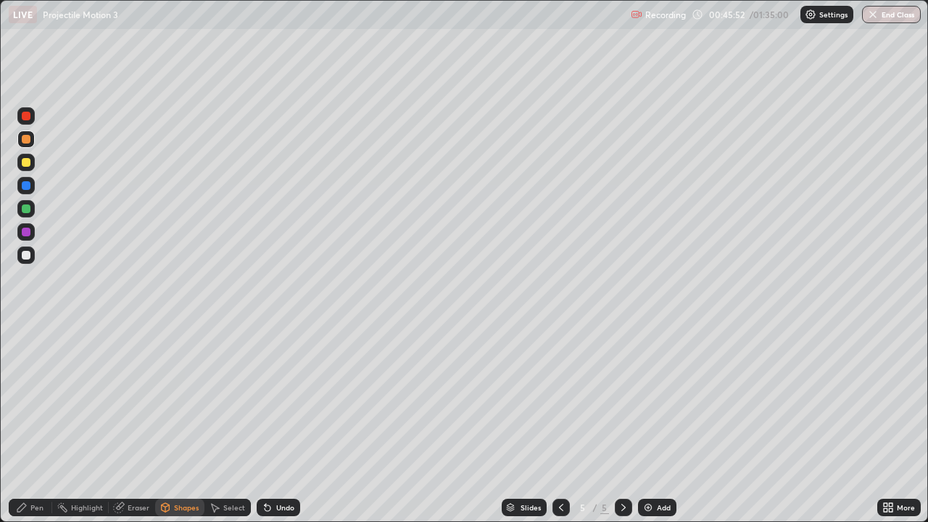
click at [43, 423] on div "Pen" at bounding box center [30, 507] width 43 height 17
click at [25, 233] on div at bounding box center [26, 232] width 9 height 9
click at [180, 423] on div "Shapes" at bounding box center [186, 507] width 25 height 7
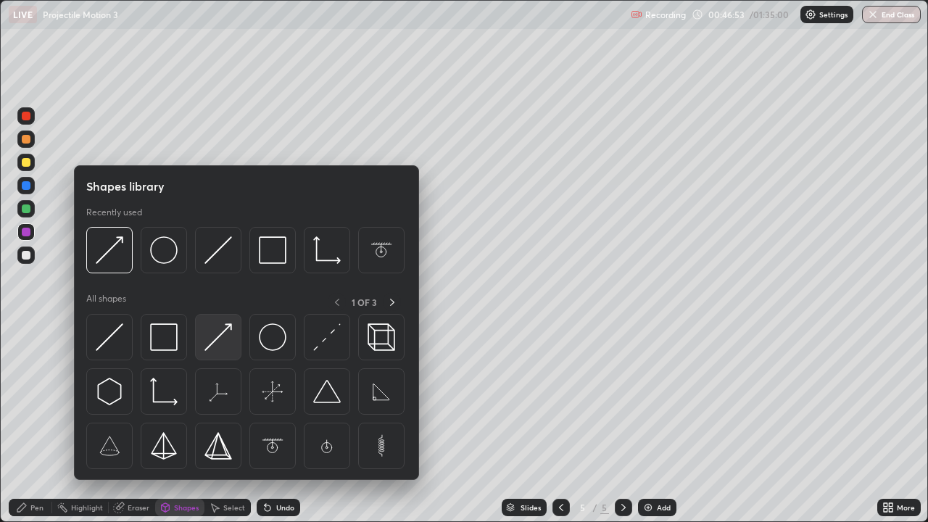
click at [208, 344] on img at bounding box center [218, 337] width 28 height 28
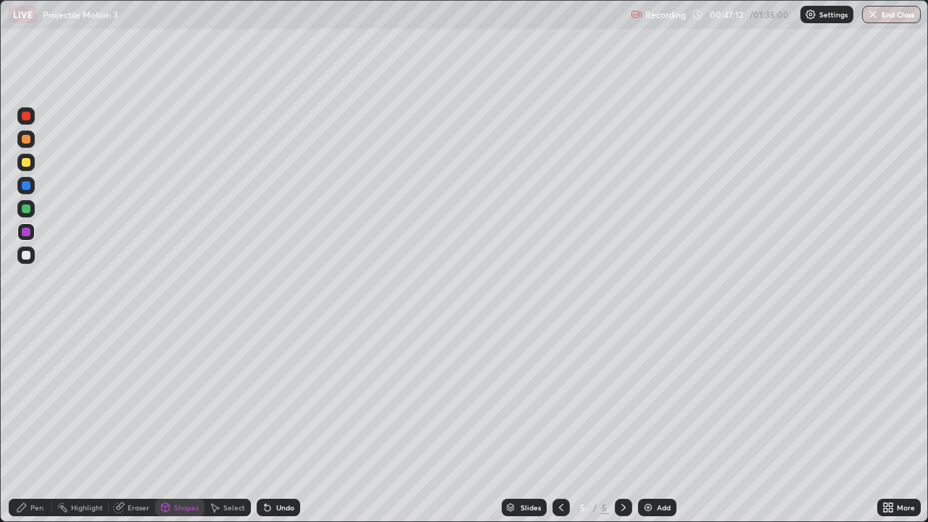
click at [41, 423] on div "Pen" at bounding box center [36, 507] width 13 height 7
click at [25, 255] on div at bounding box center [26, 255] width 9 height 9
click at [28, 116] on div at bounding box center [26, 116] width 9 height 9
click at [28, 258] on div at bounding box center [26, 255] width 9 height 9
click at [24, 259] on div at bounding box center [26, 255] width 9 height 9
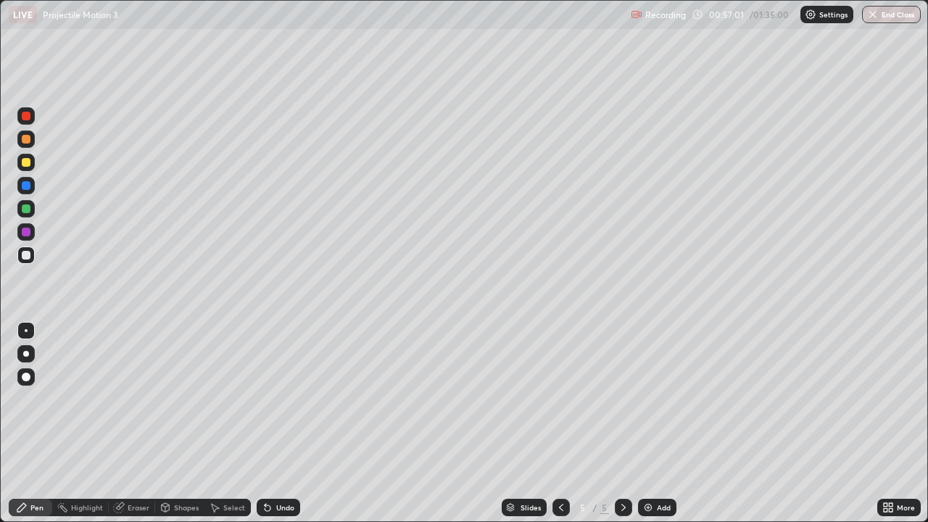
click at [644, 423] on img at bounding box center [648, 508] width 12 height 12
click at [27, 209] on div at bounding box center [26, 208] width 9 height 9
click at [559, 423] on icon at bounding box center [561, 508] width 12 height 12
click at [622, 423] on icon at bounding box center [624, 508] width 12 height 12
click at [25, 186] on div at bounding box center [26, 185] width 9 height 9
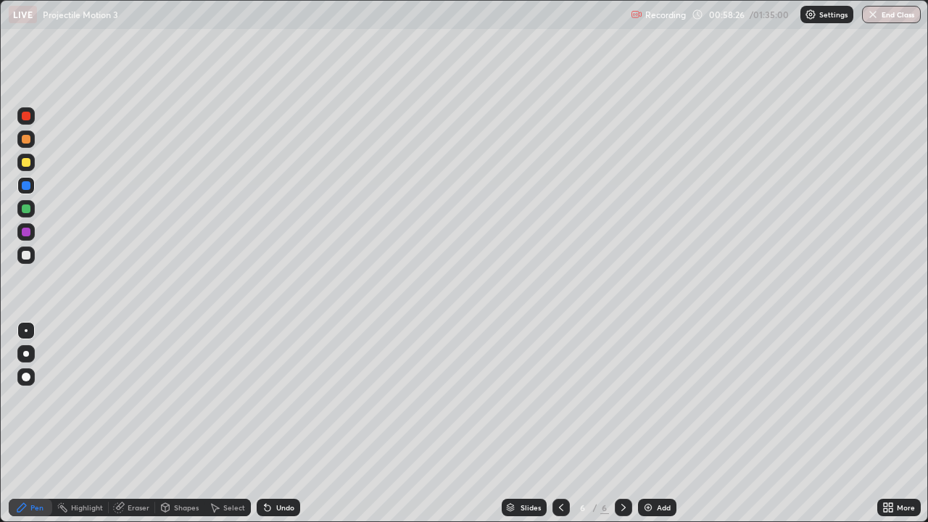
click at [25, 254] on div at bounding box center [26, 255] width 9 height 9
click at [28, 256] on div at bounding box center [26, 255] width 9 height 9
click at [27, 162] on div at bounding box center [26, 162] width 9 height 9
click at [553, 423] on div at bounding box center [560, 507] width 17 height 17
click at [622, 423] on icon at bounding box center [624, 508] width 12 height 12
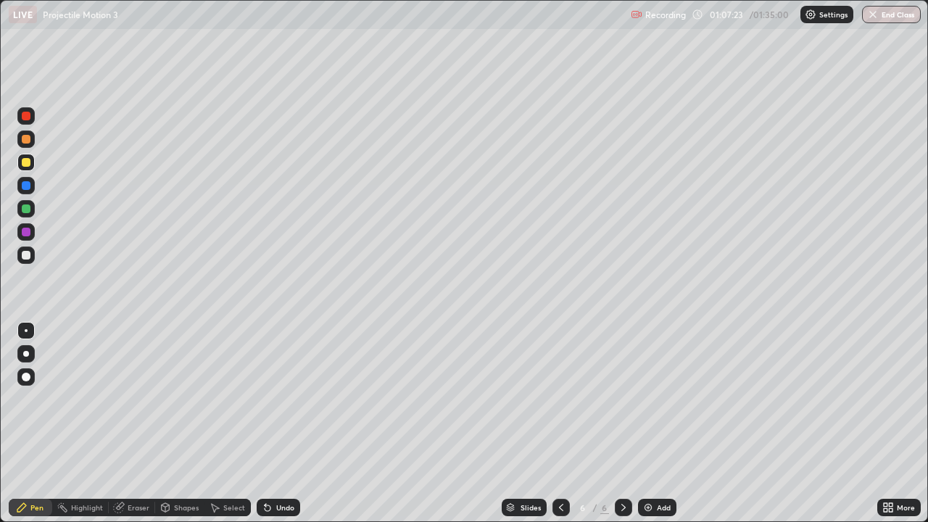
click at [642, 423] on img at bounding box center [648, 508] width 12 height 12
click at [560, 423] on icon at bounding box center [561, 508] width 12 height 12
click at [622, 423] on icon at bounding box center [624, 508] width 12 height 12
click at [560, 423] on icon at bounding box center [561, 508] width 12 height 12
click at [622, 423] on icon at bounding box center [624, 508] width 12 height 12
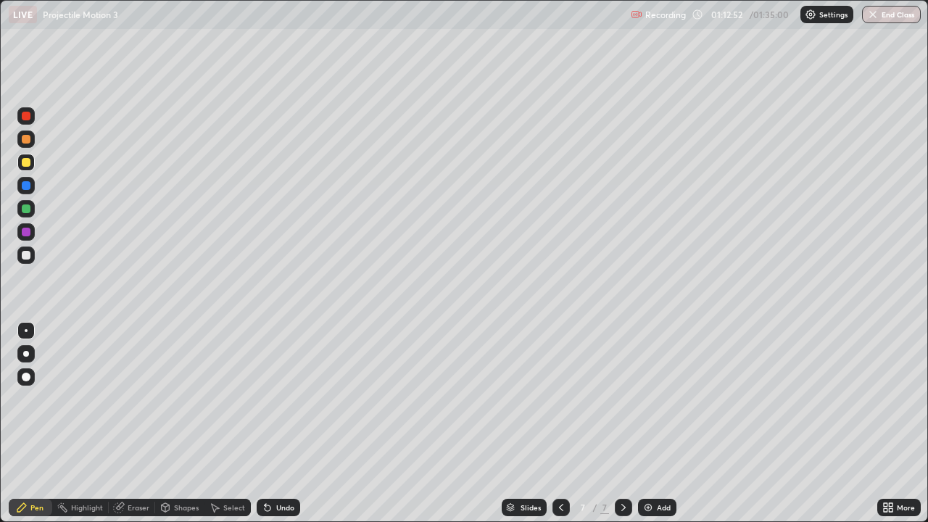
click at [25, 254] on div at bounding box center [26, 255] width 9 height 9
click at [180, 423] on div "Shapes" at bounding box center [186, 507] width 25 height 7
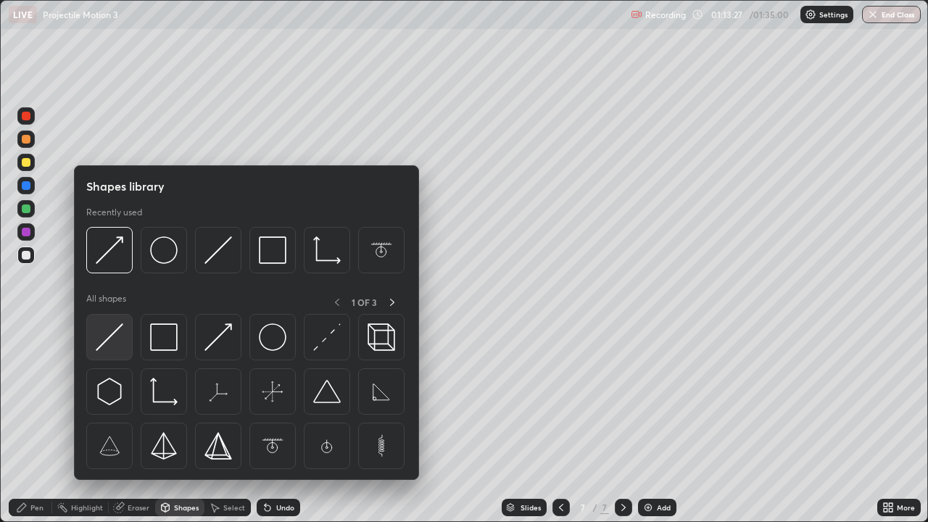
click at [108, 342] on img at bounding box center [110, 337] width 28 height 28
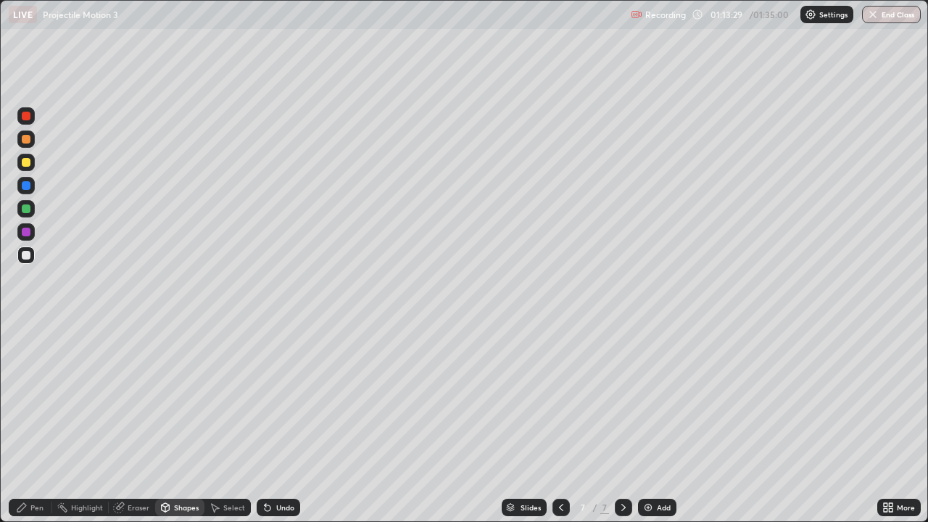
click at [26, 190] on div at bounding box center [25, 185] width 17 height 17
click at [27, 210] on div at bounding box center [26, 208] width 9 height 9
click at [35, 423] on div "Pen" at bounding box center [30, 507] width 43 height 17
click at [24, 235] on div at bounding box center [26, 232] width 9 height 9
click at [26, 207] on div at bounding box center [26, 208] width 9 height 9
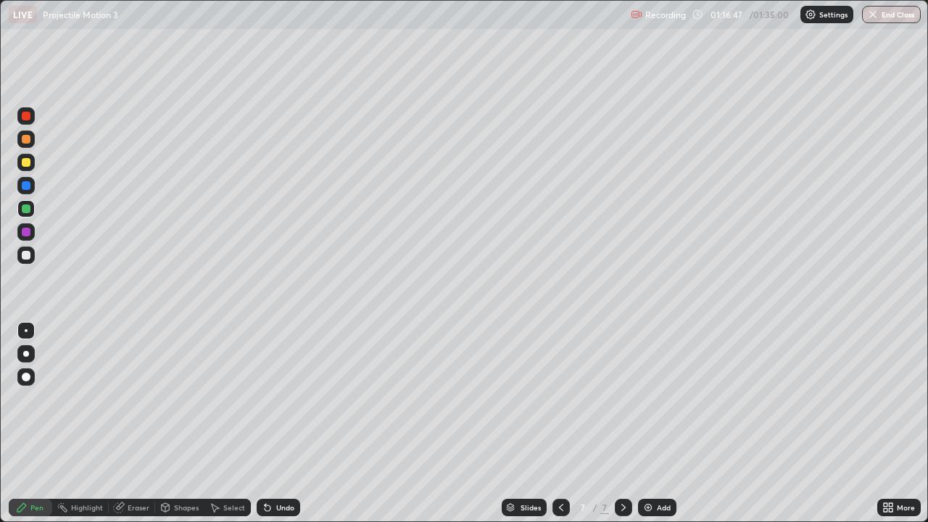
click at [236, 423] on div "Select" at bounding box center [234, 507] width 22 height 7
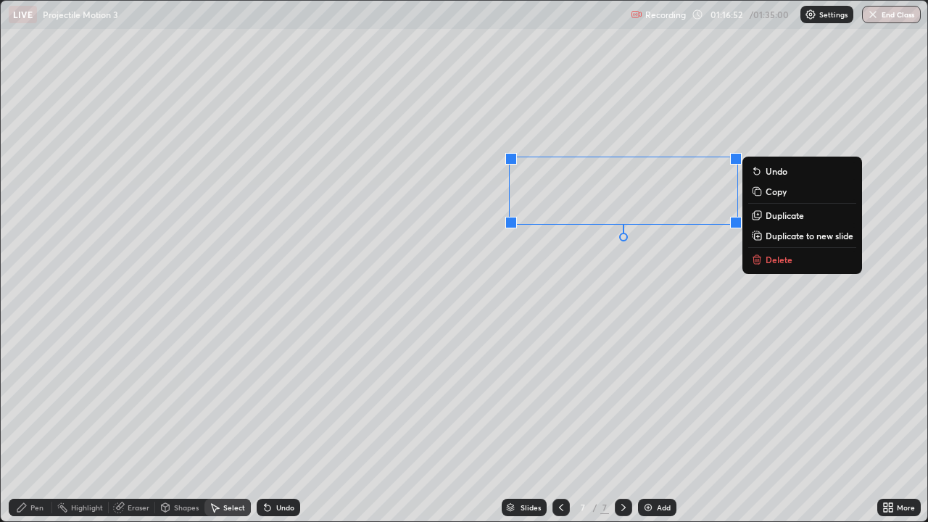
click at [778, 260] on p "Delete" at bounding box center [779, 260] width 27 height 12
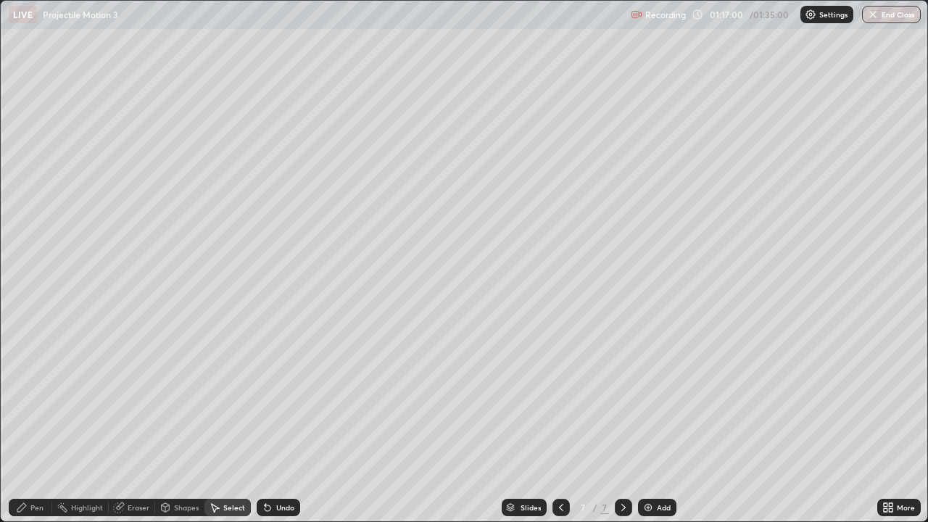
click at [37, 423] on div "Pen" at bounding box center [36, 507] width 13 height 7
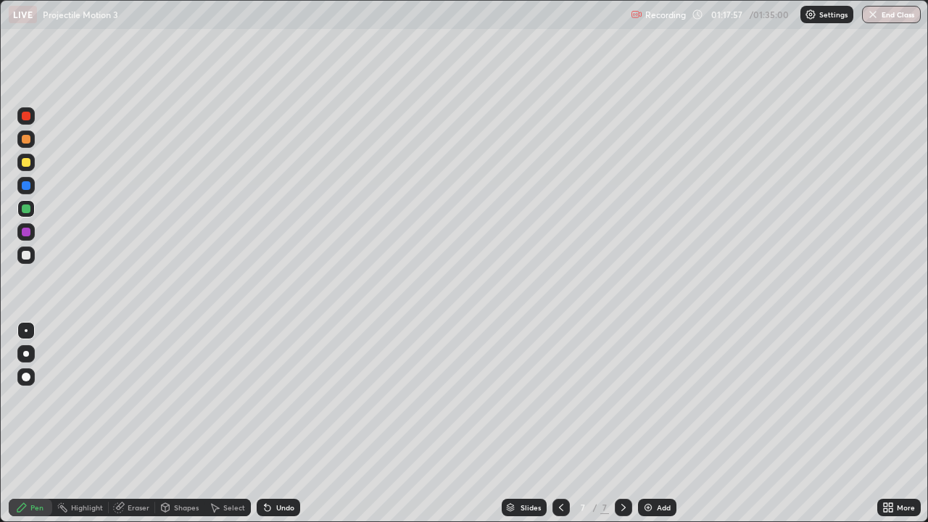
click at [142, 423] on div "Eraser" at bounding box center [139, 507] width 22 height 7
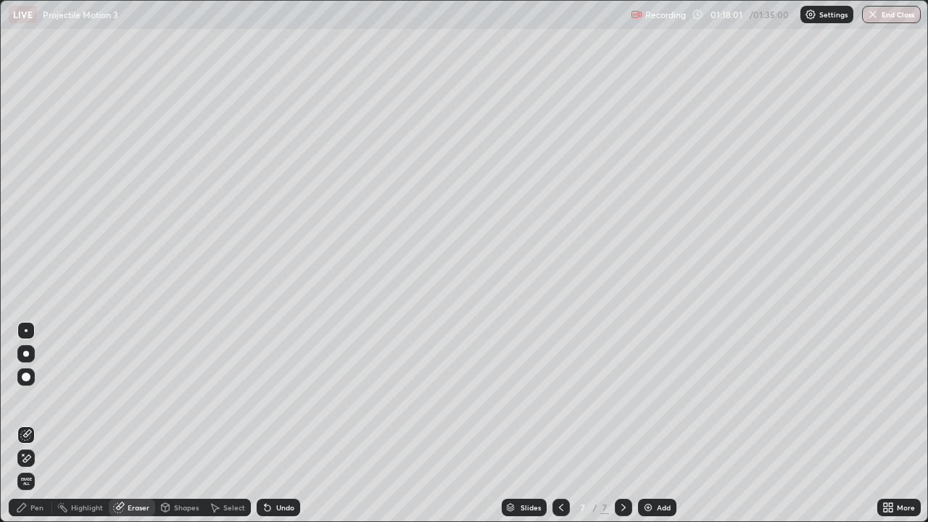
click at [45, 423] on div "Pen" at bounding box center [30, 507] width 43 height 17
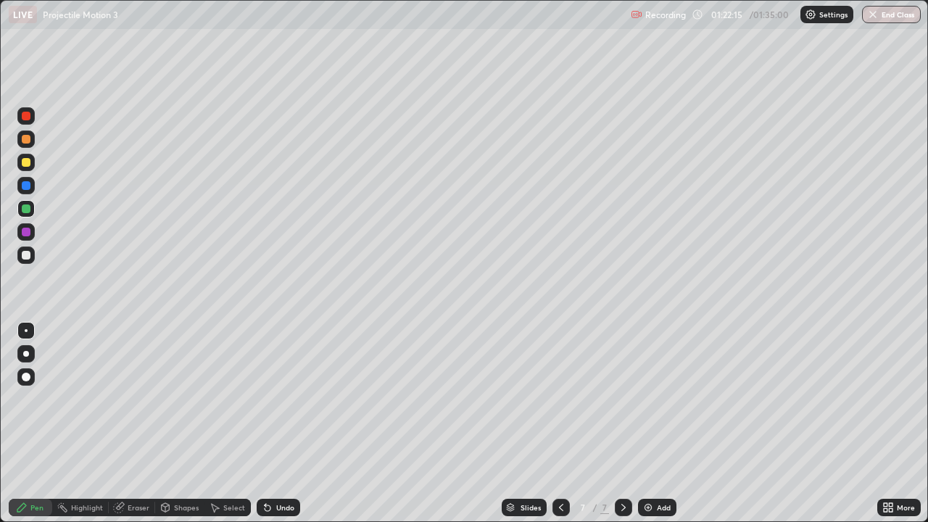
click at [138, 423] on div "Eraser" at bounding box center [139, 507] width 22 height 7
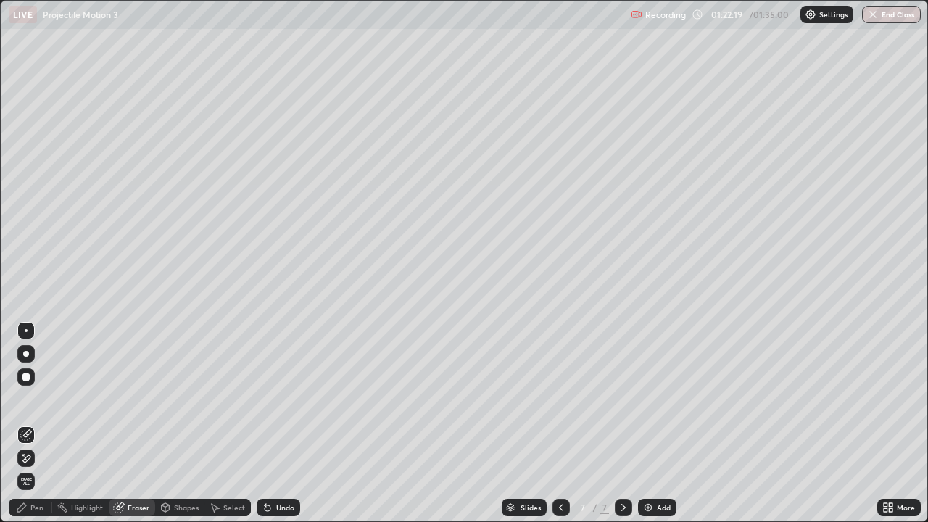
click at [43, 423] on div "Pen" at bounding box center [30, 507] width 43 height 17
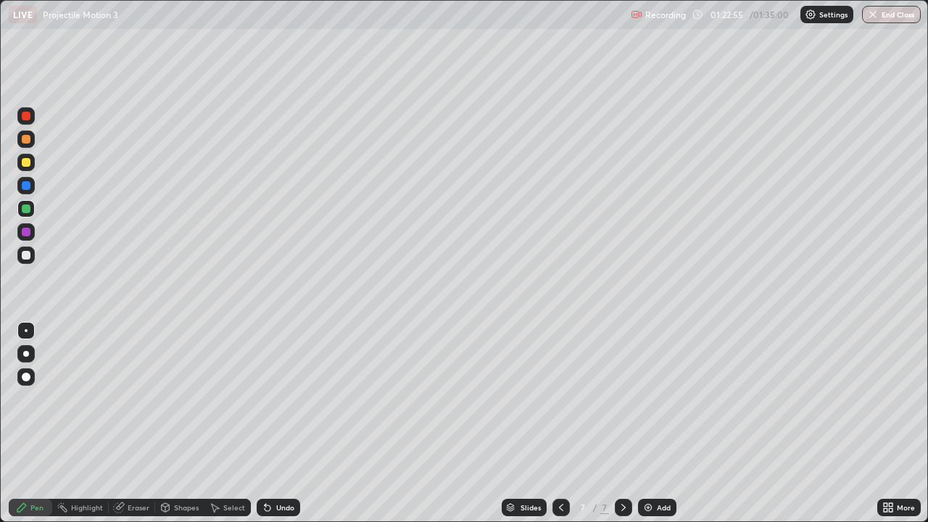
click at [139, 423] on div "Eraser" at bounding box center [139, 507] width 22 height 7
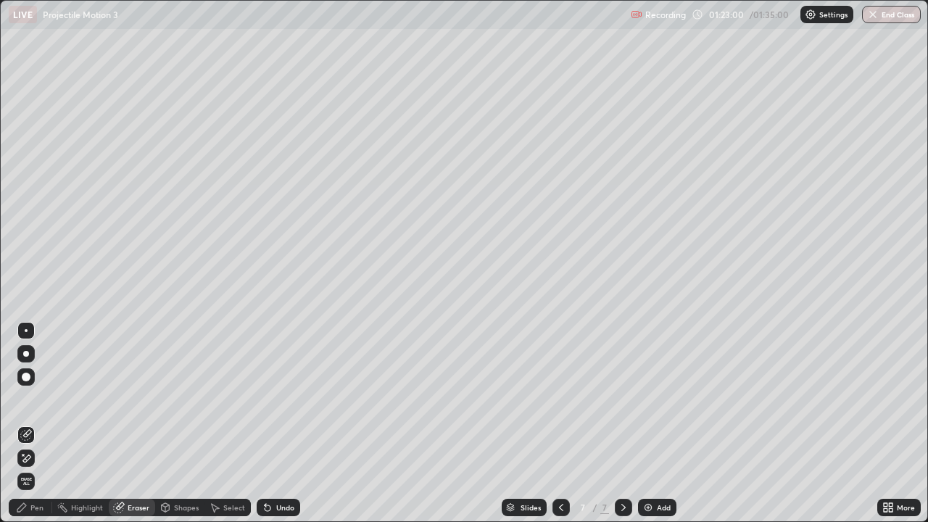
click at [41, 423] on div "Pen" at bounding box center [36, 507] width 13 height 7
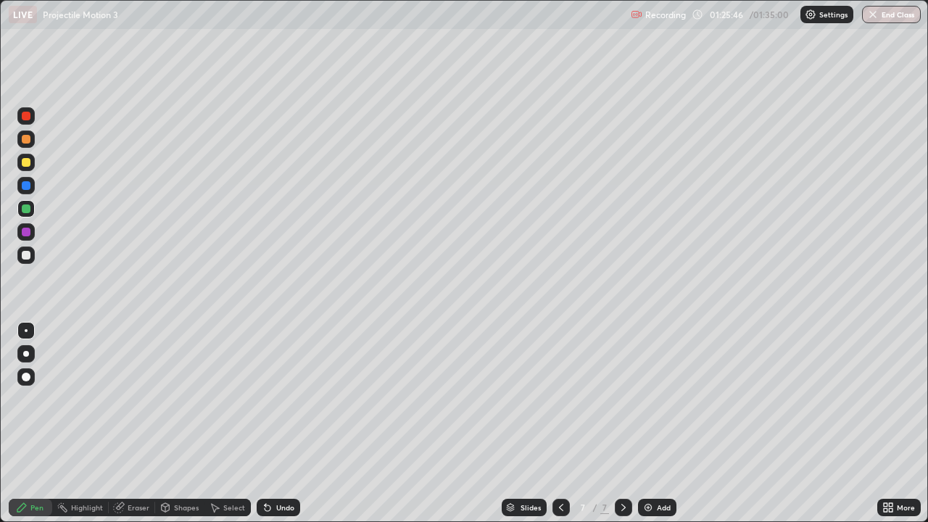
click at [652, 423] on img at bounding box center [648, 508] width 12 height 12
click at [26, 254] on div at bounding box center [26, 255] width 9 height 9
click at [875, 18] on img "button" at bounding box center [874, 15] width 12 height 12
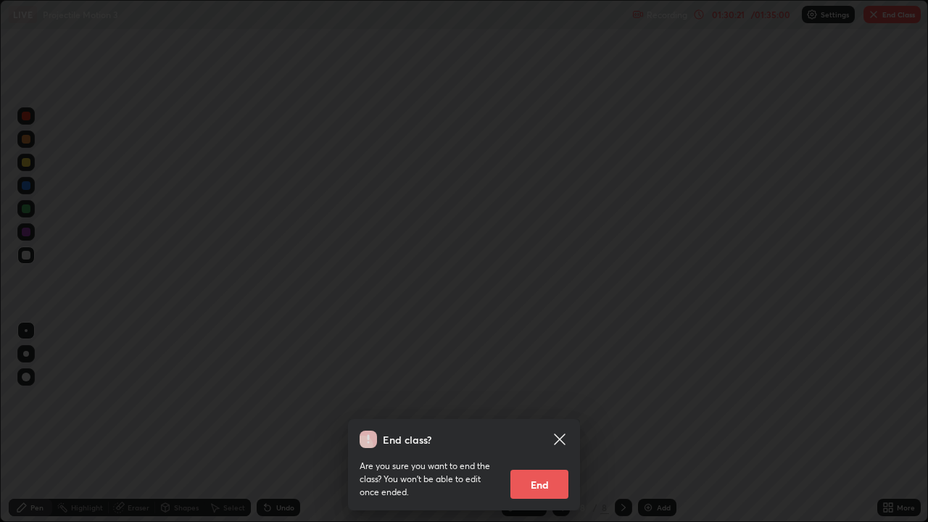
click at [544, 423] on button "End" at bounding box center [539, 484] width 58 height 29
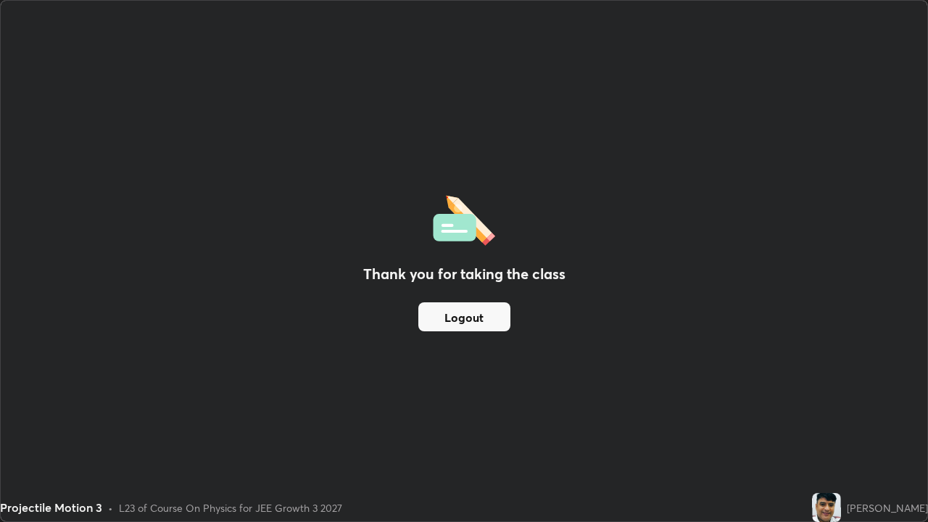
click at [465, 318] on button "Logout" at bounding box center [464, 316] width 92 height 29
click at [460, 325] on button "Logout" at bounding box center [464, 316] width 92 height 29
click at [461, 326] on button "Logout" at bounding box center [464, 316] width 92 height 29
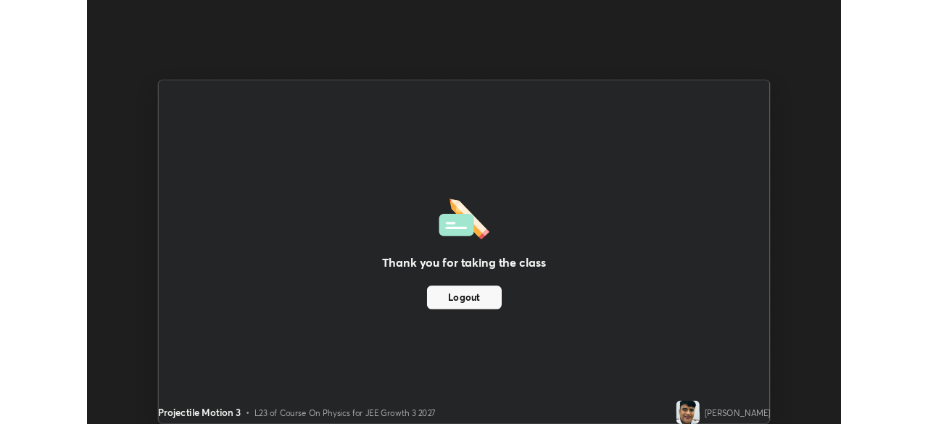
scroll to position [72068, 71564]
